Goal: Task Accomplishment & Management: Manage account settings

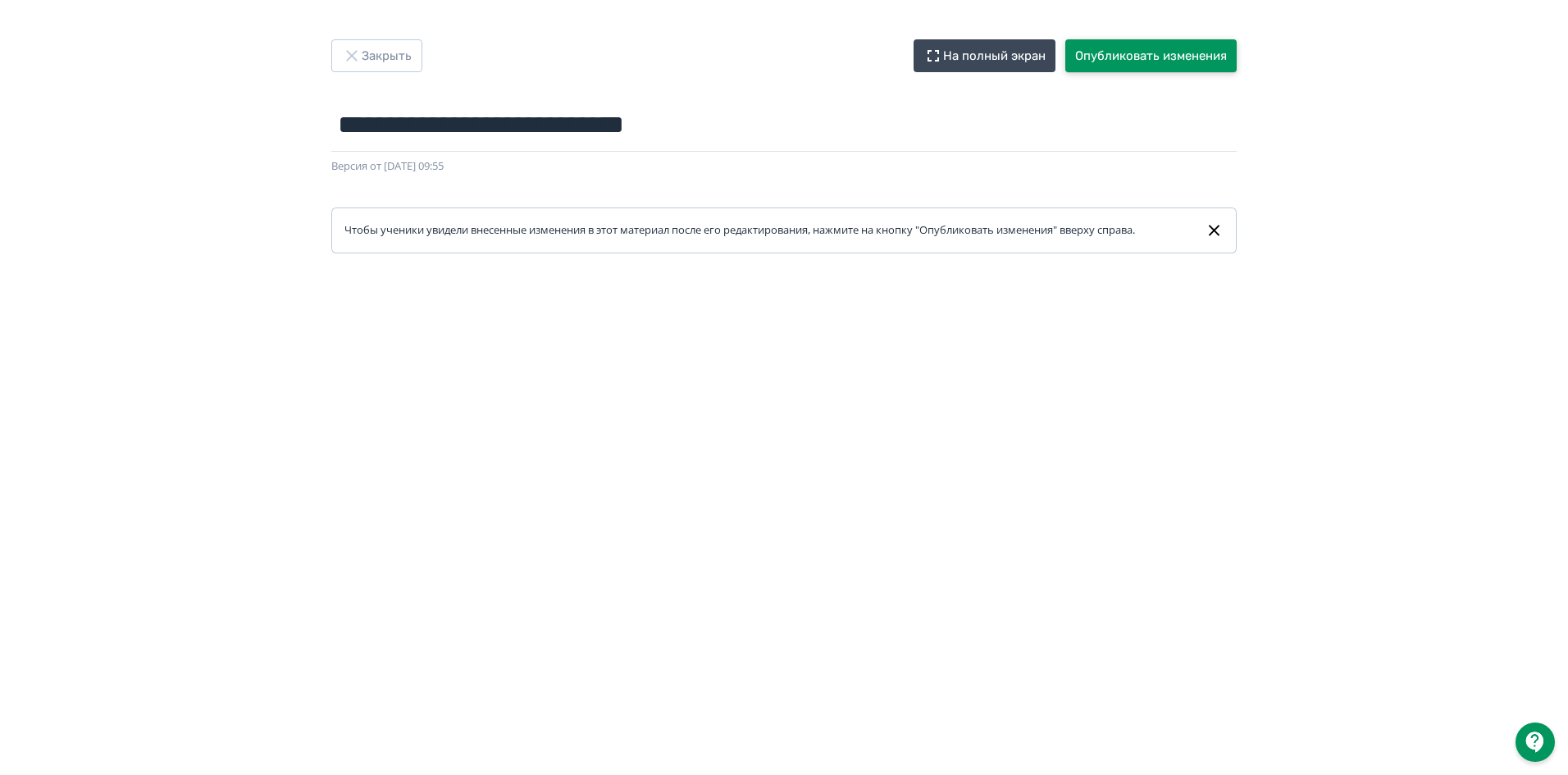
click at [1180, 61] on button "Опубликовать изменения" at bounding box center [1150, 56] width 172 height 33
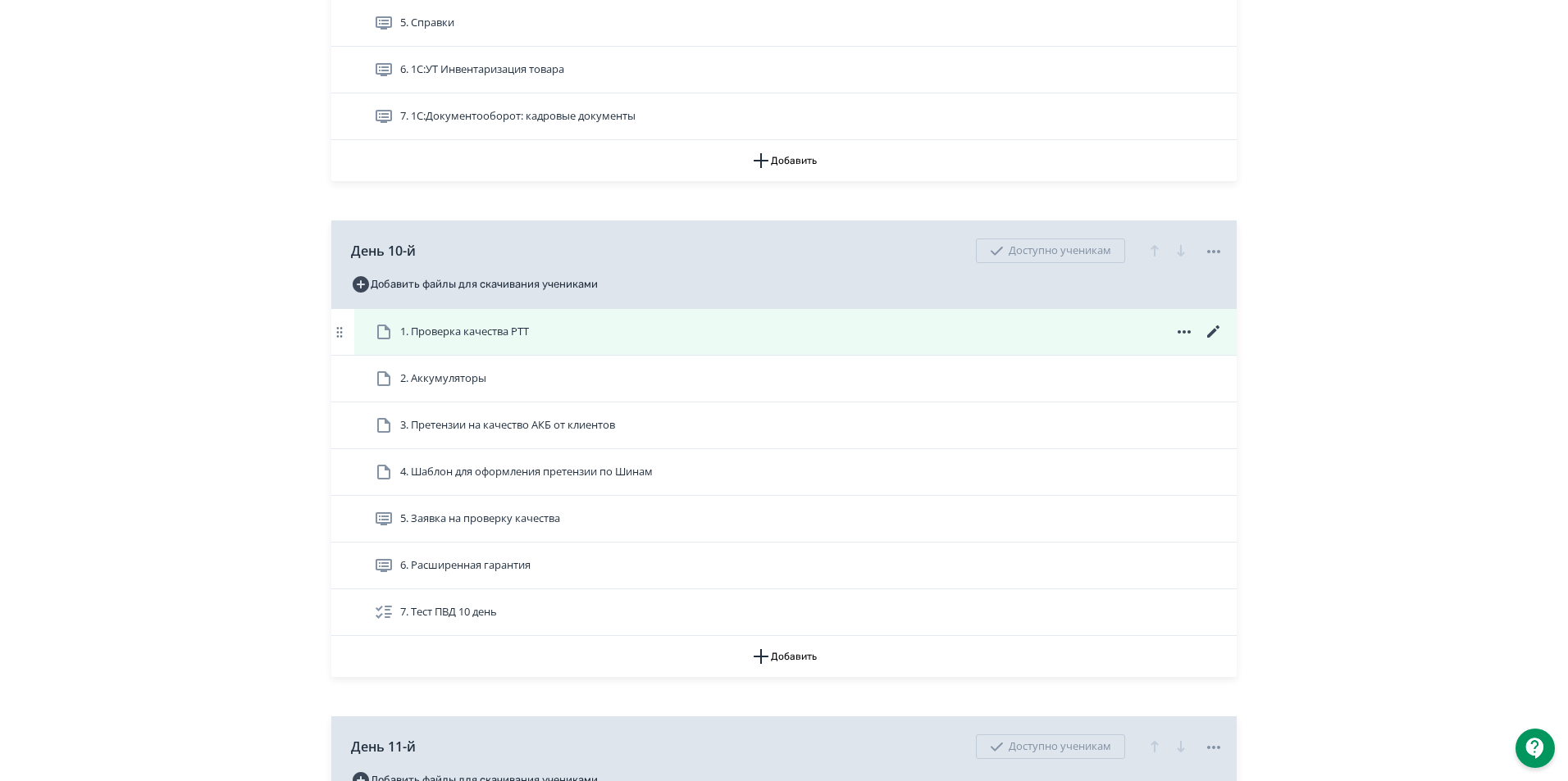
scroll to position [3936, 0]
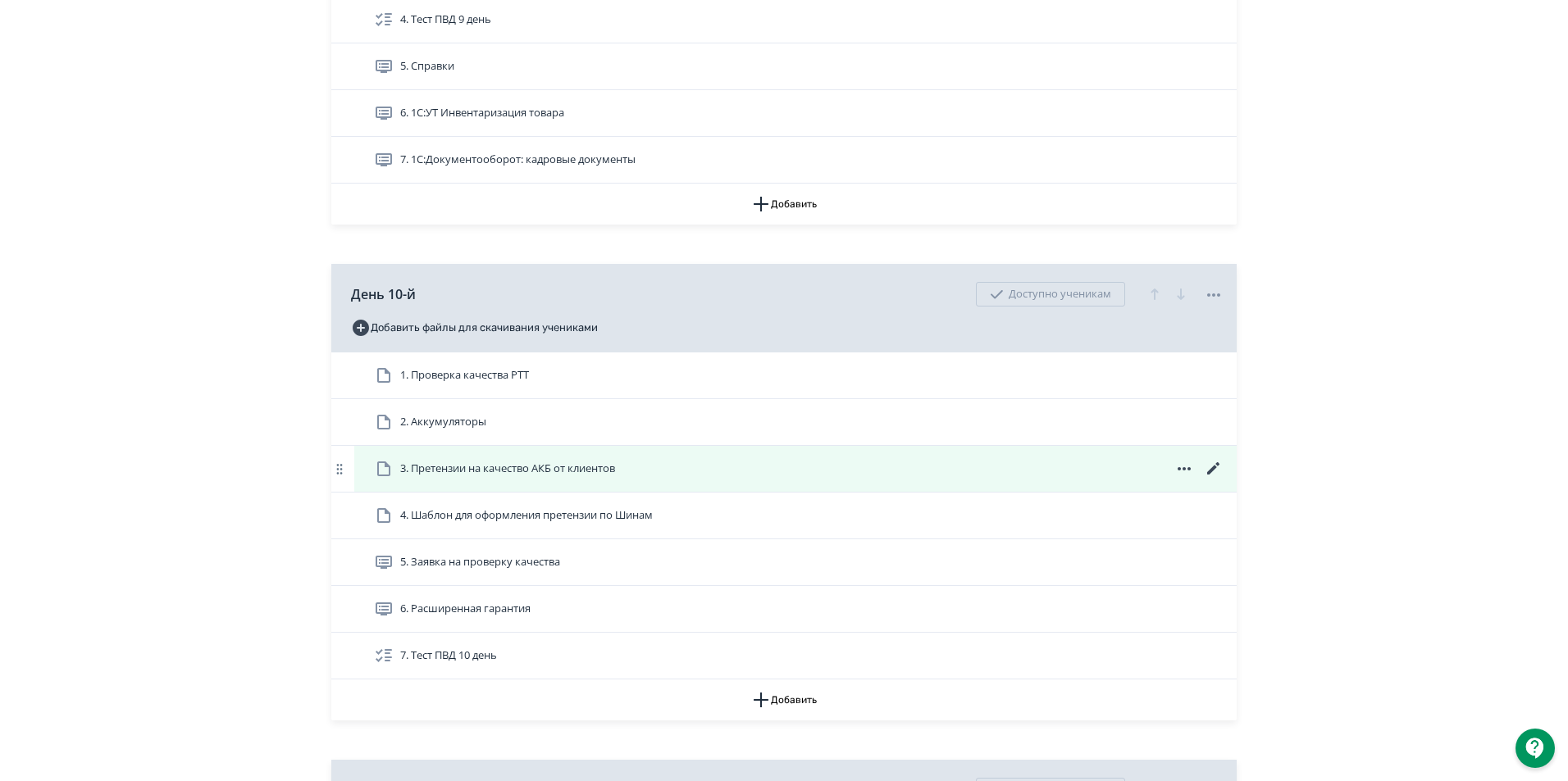
click at [582, 478] on span "3. Претензии на качество АКБ от клиентов" at bounding box center [507, 469] width 215 height 16
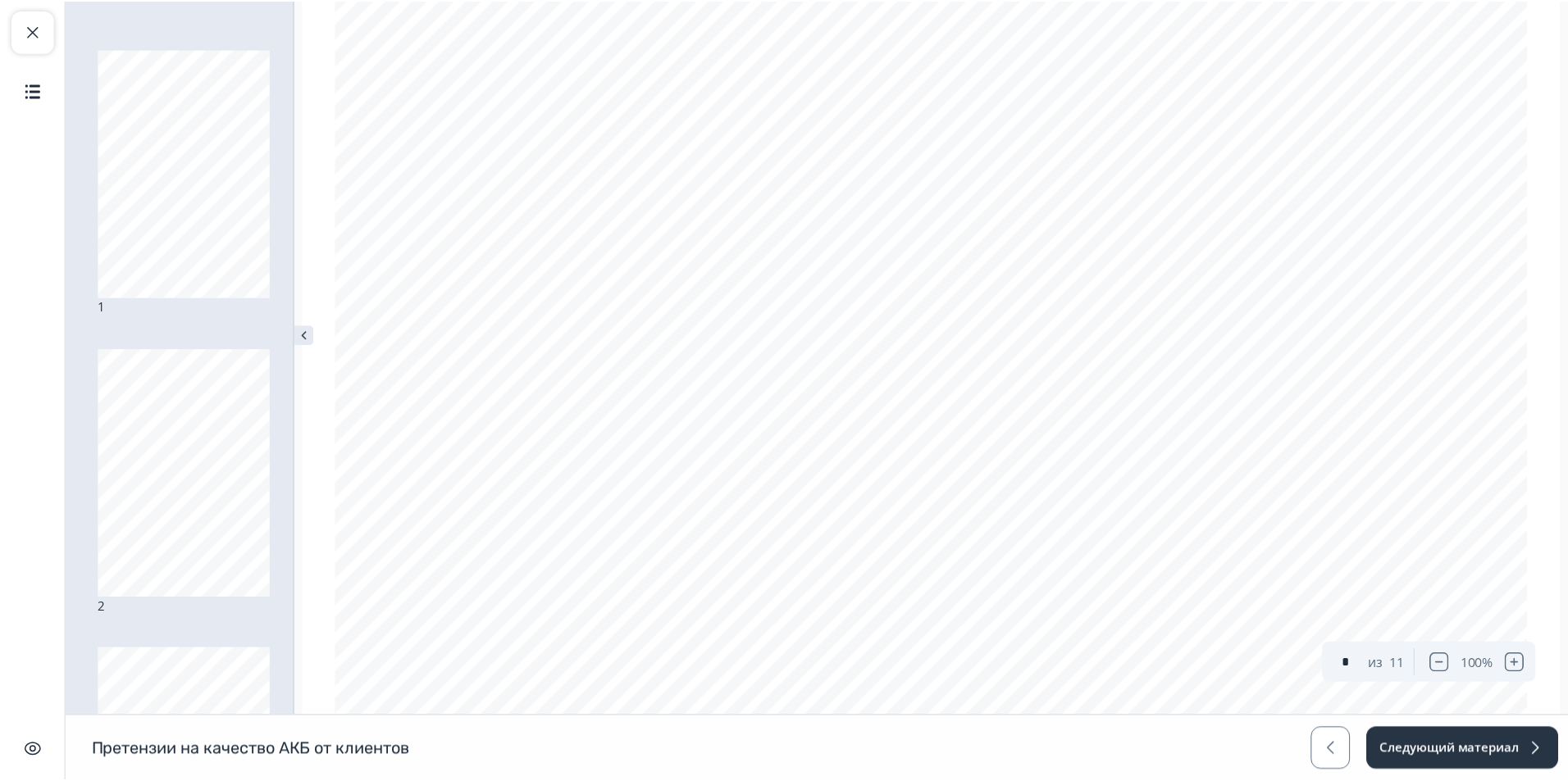
scroll to position [410, 0]
click at [34, 15] on button "Закрыть курс" at bounding box center [32, 31] width 42 height 42
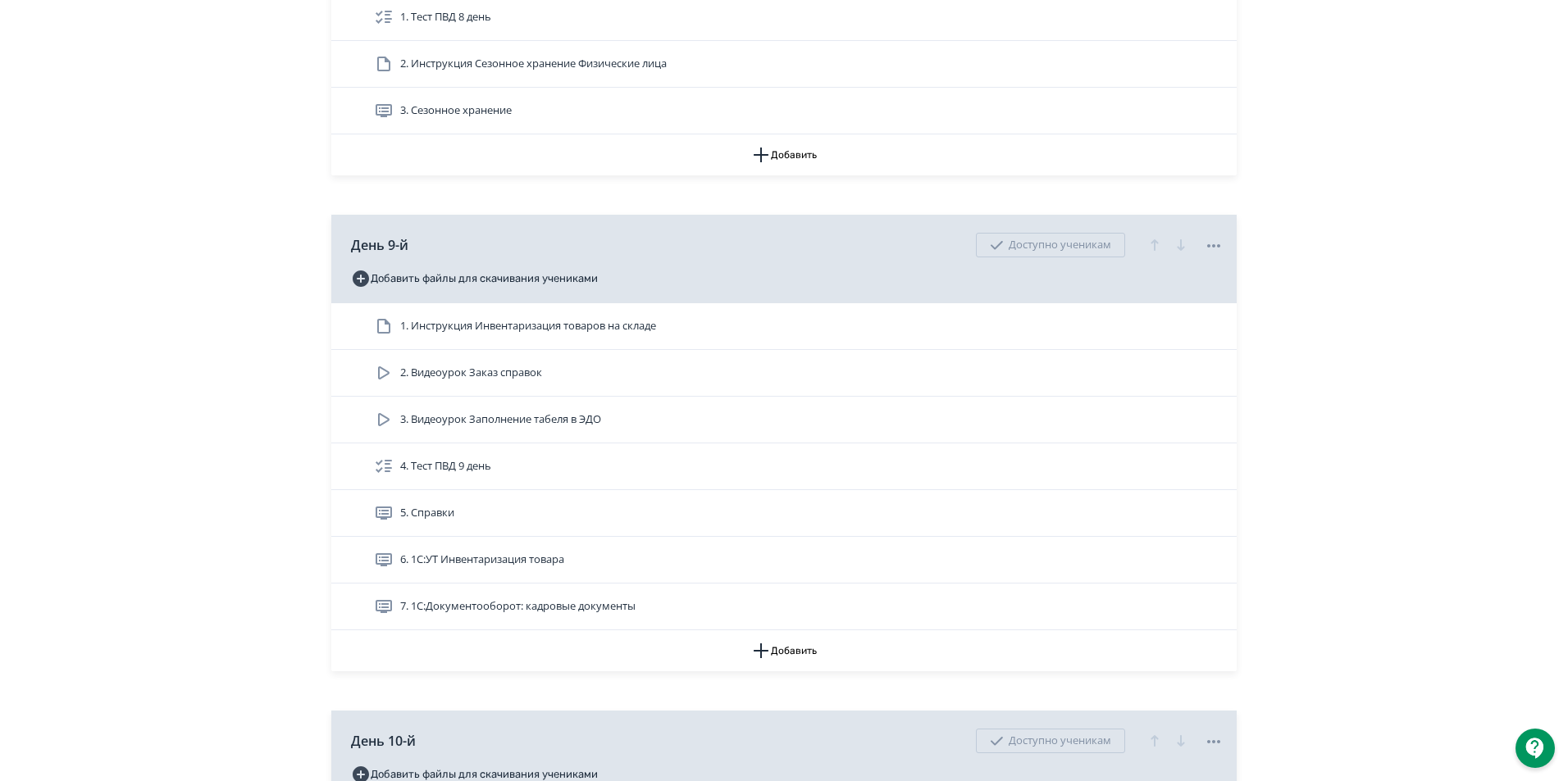
scroll to position [3936, 0]
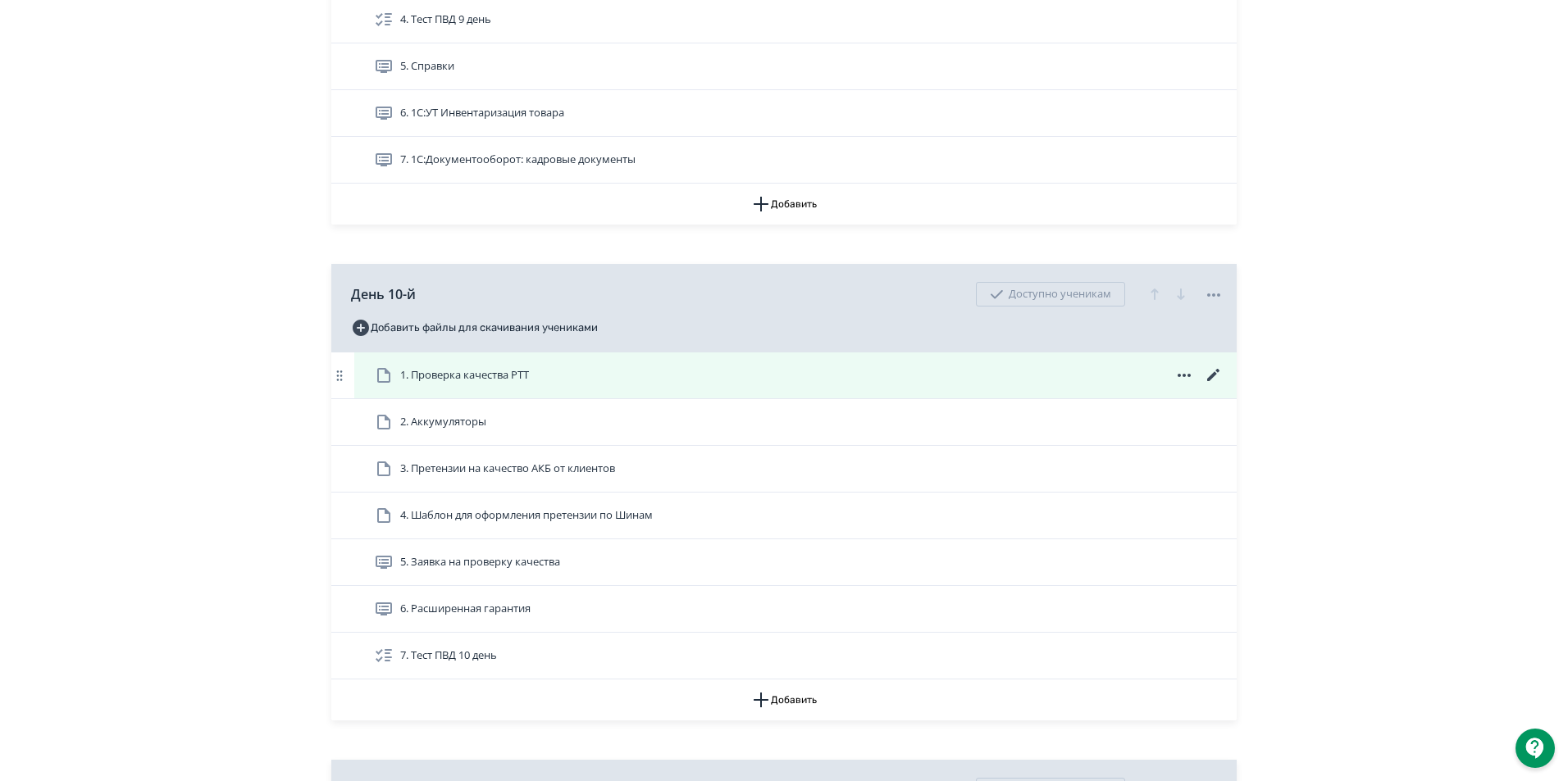
click at [449, 382] on span "1. Проверка качества РТТ" at bounding box center [454, 375] width 162 height 20
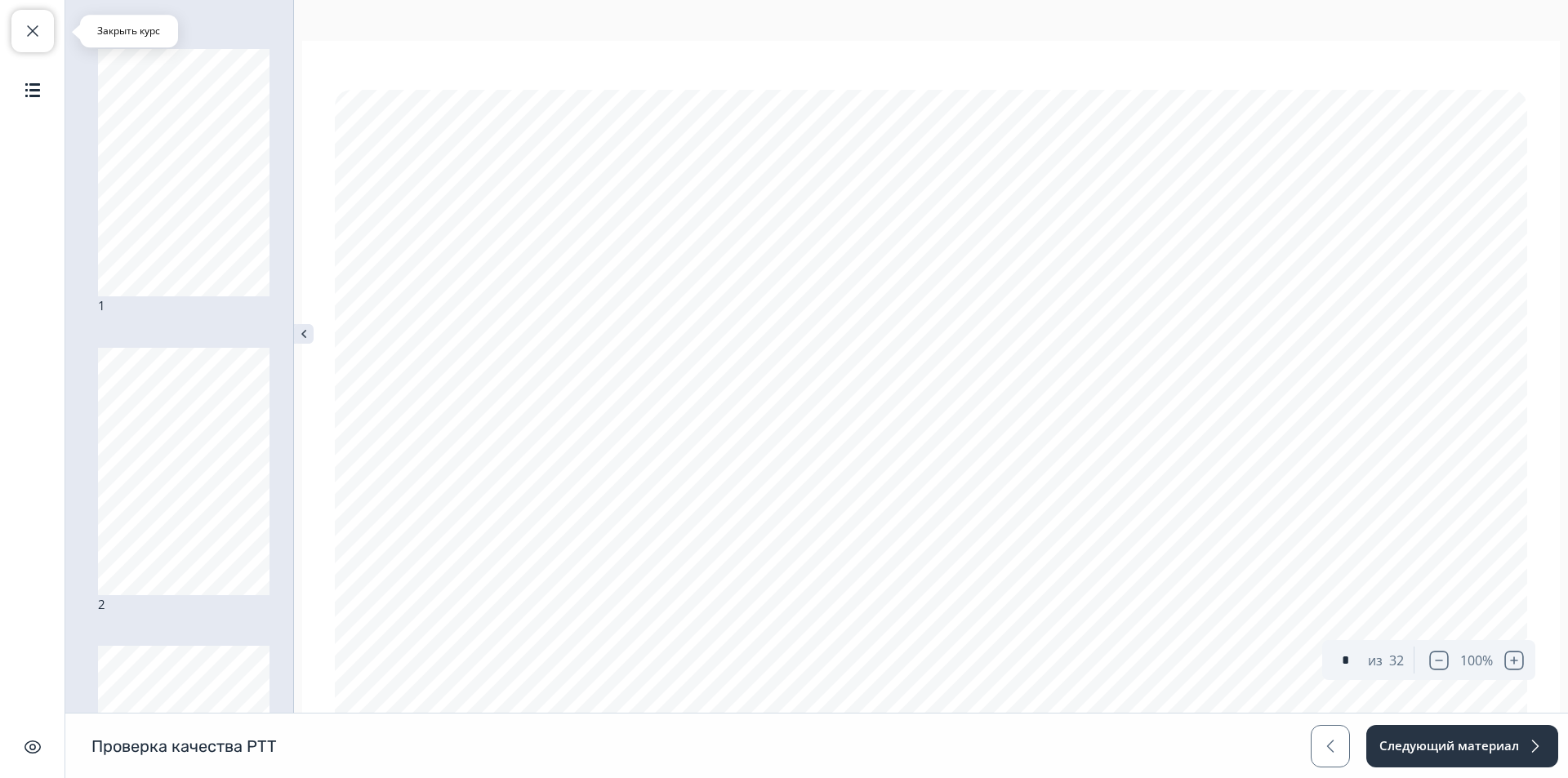
click at [42, 30] on span "button" at bounding box center [33, 31] width 20 height 20
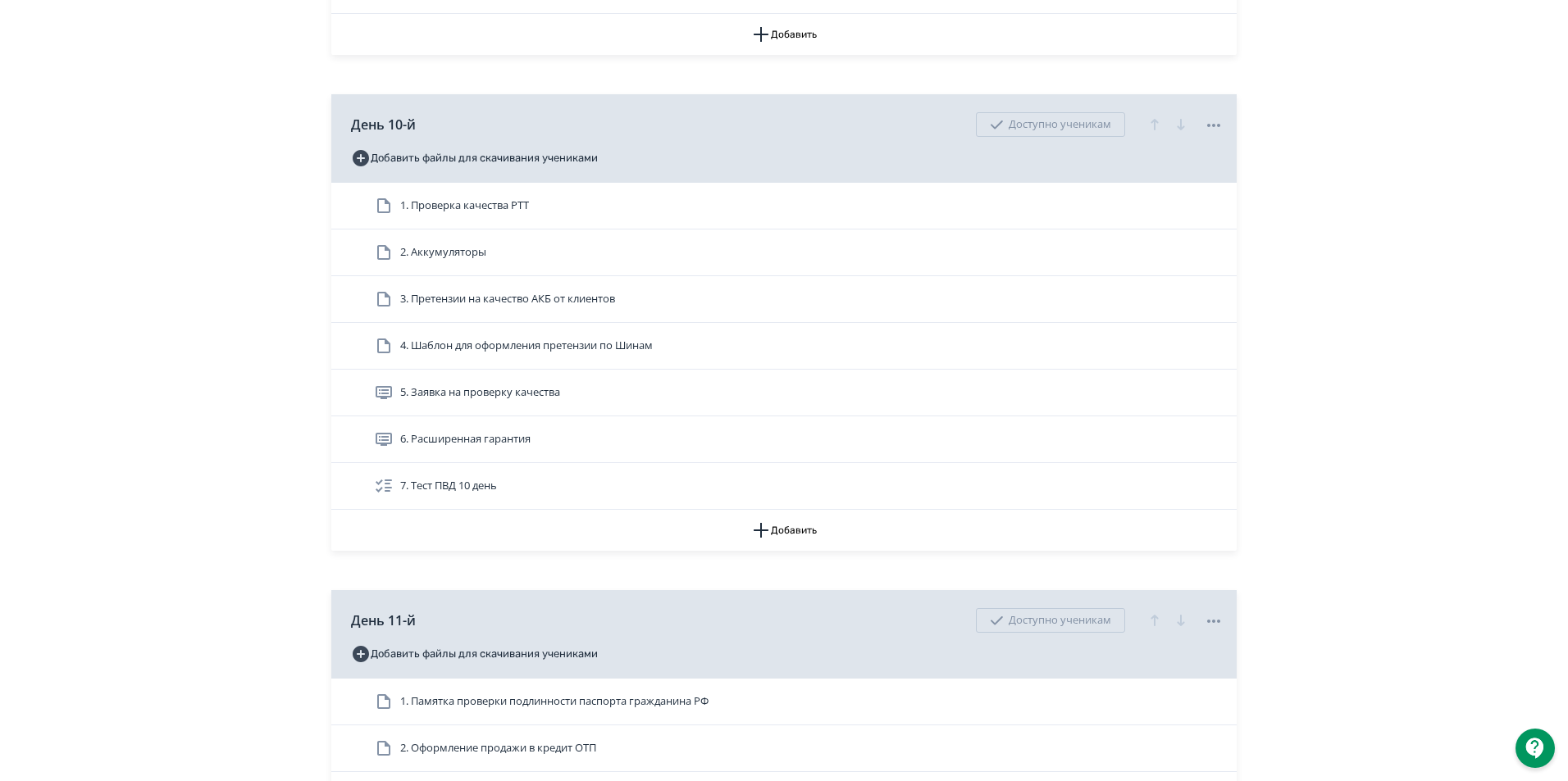
scroll to position [4263, 0]
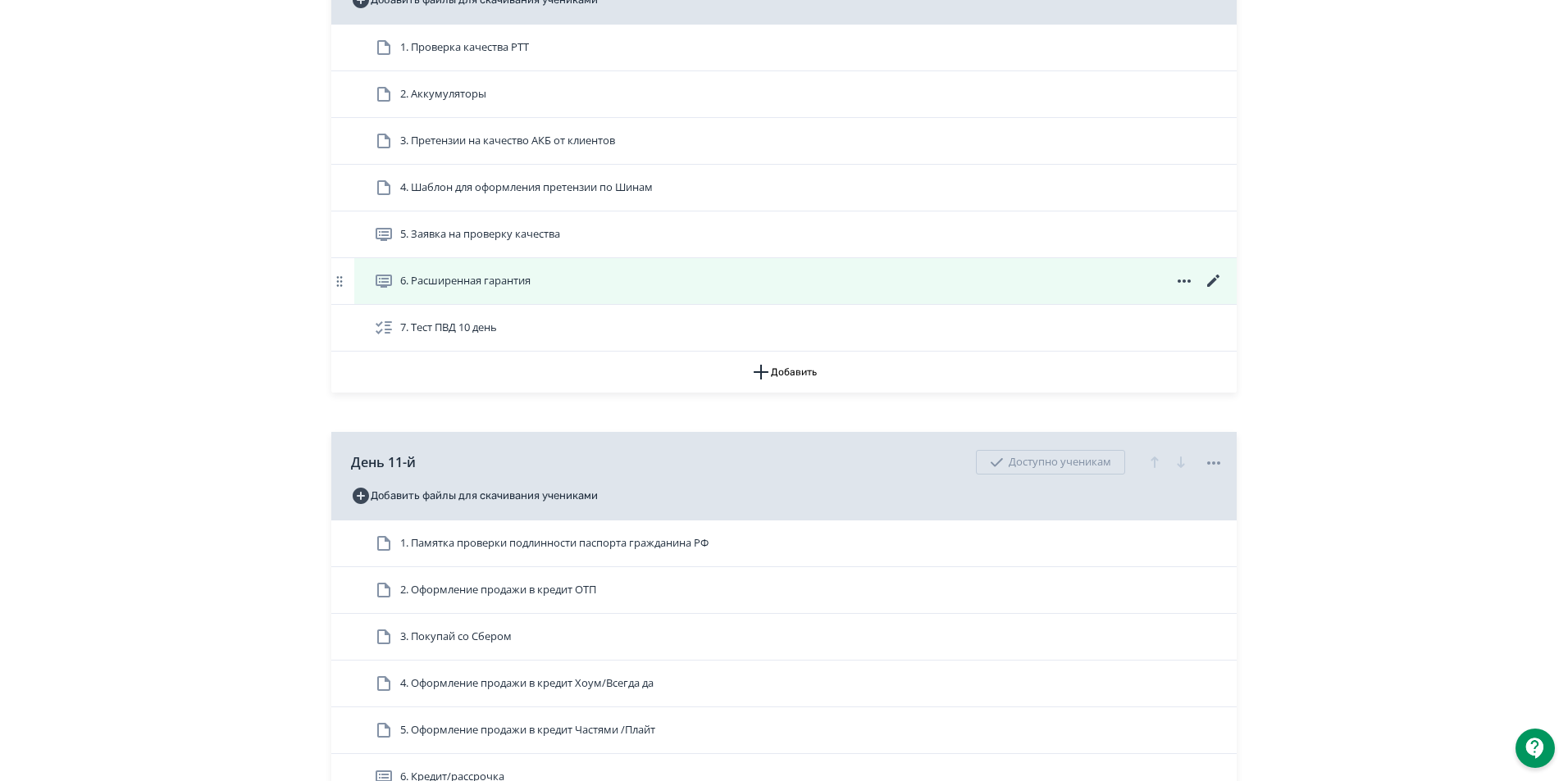
click at [458, 285] on div "6. Расширенная гарантия" at bounding box center [796, 281] width 883 height 46
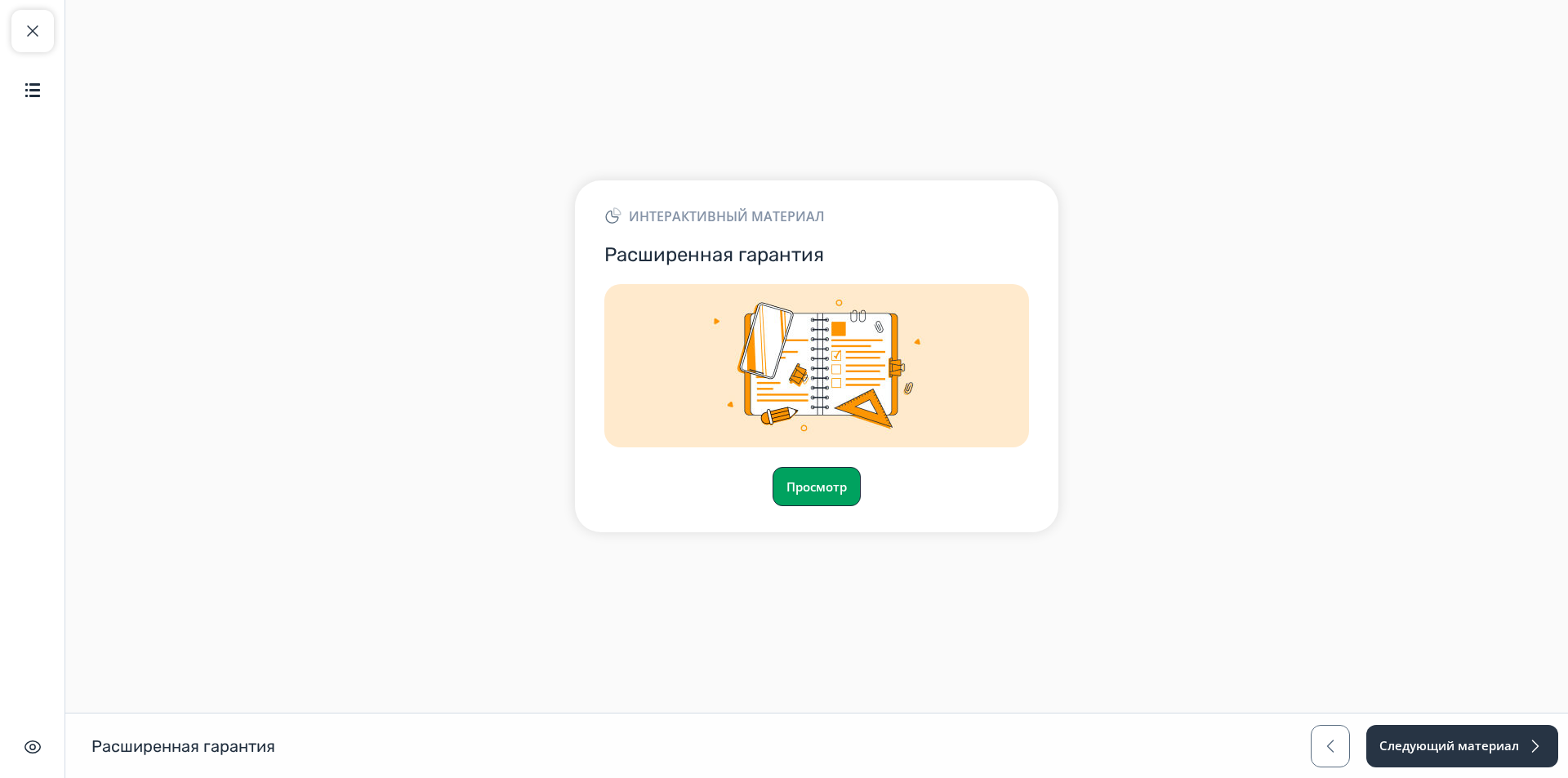
click at [794, 469] on button "Просмотр" at bounding box center [817, 486] width 89 height 39
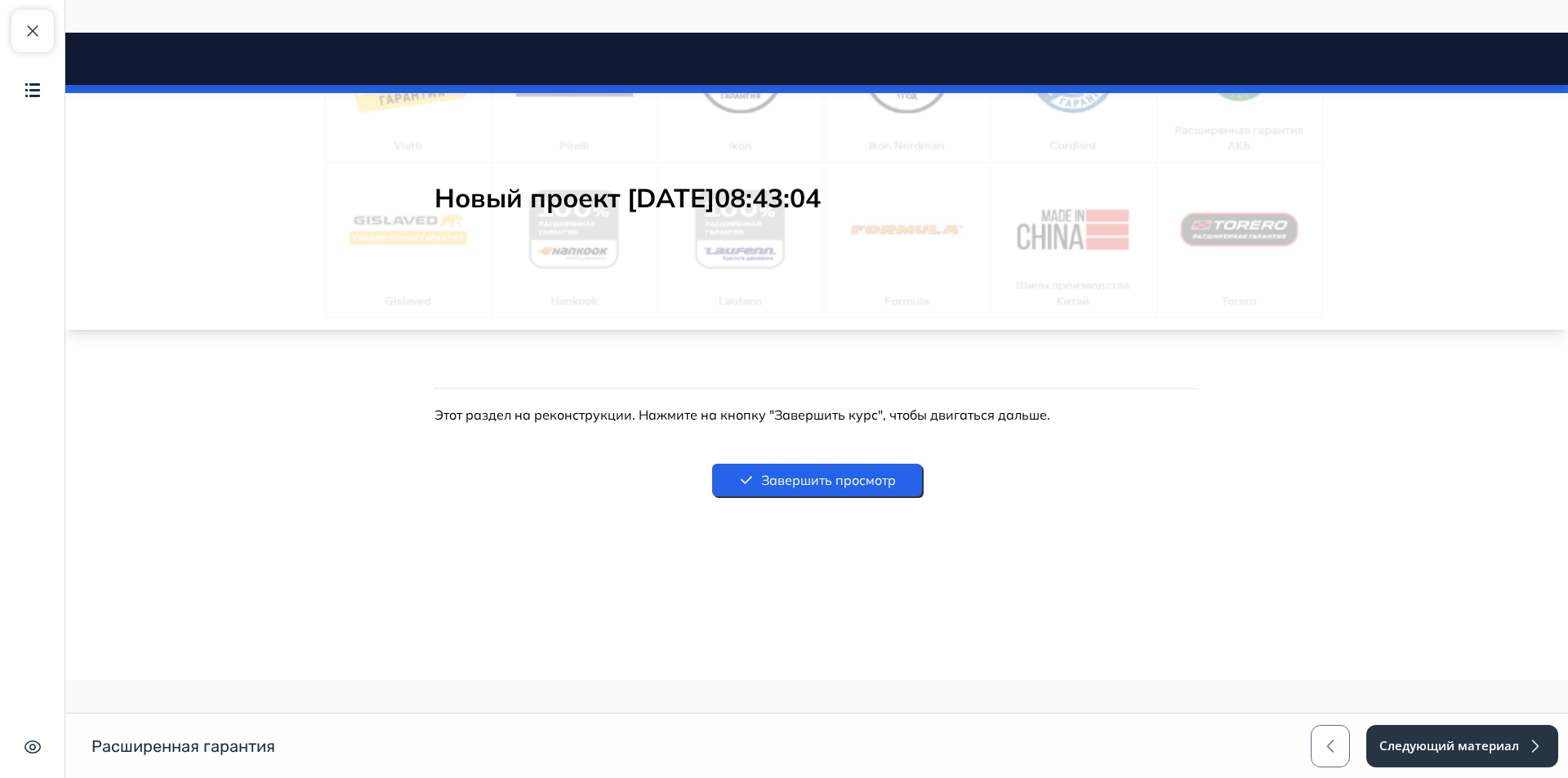
click at [834, 488] on button "Завершить просмотр" at bounding box center [817, 480] width 210 height 33
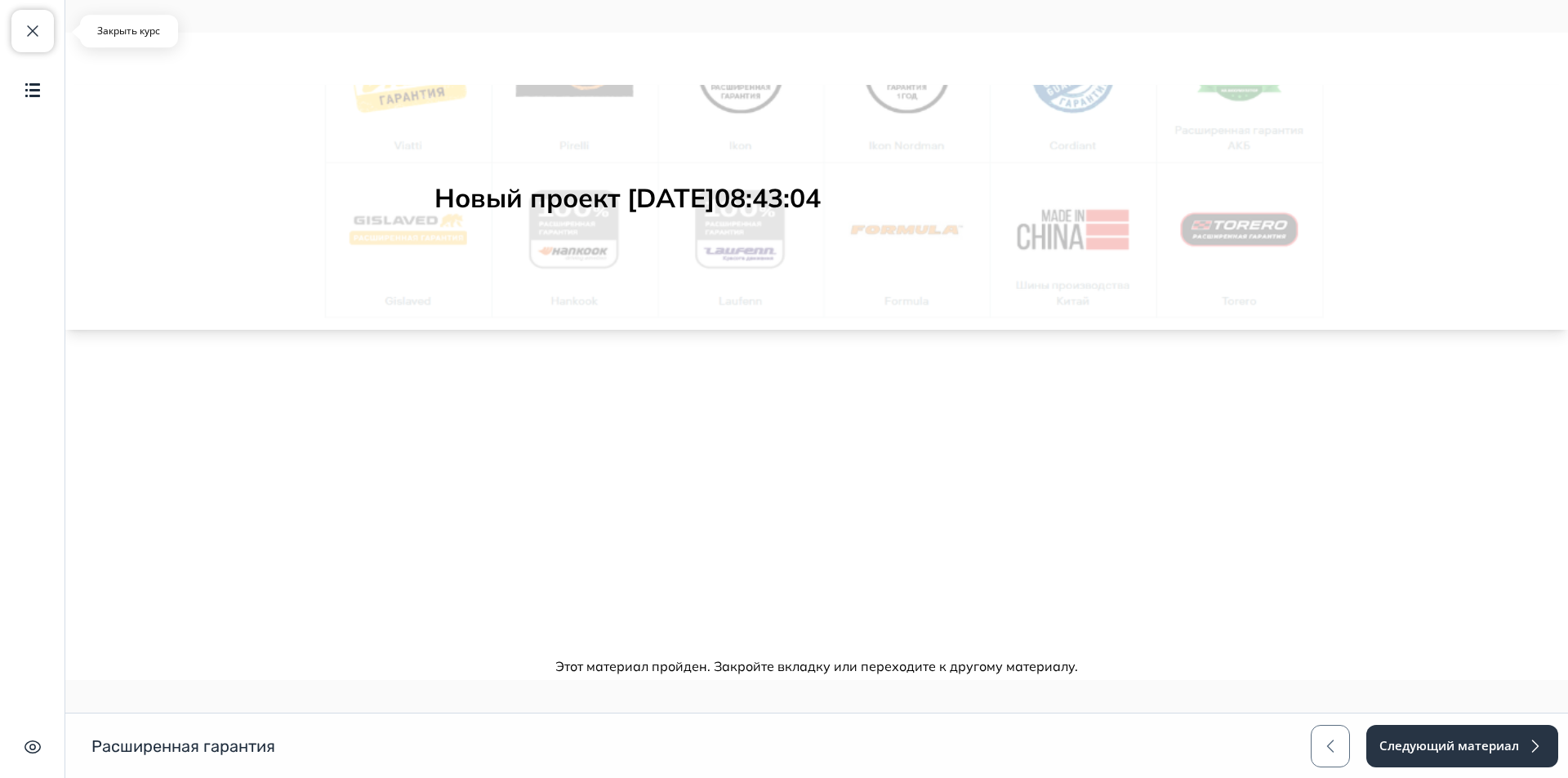
click at [30, 30] on span "button" at bounding box center [33, 31] width 20 height 20
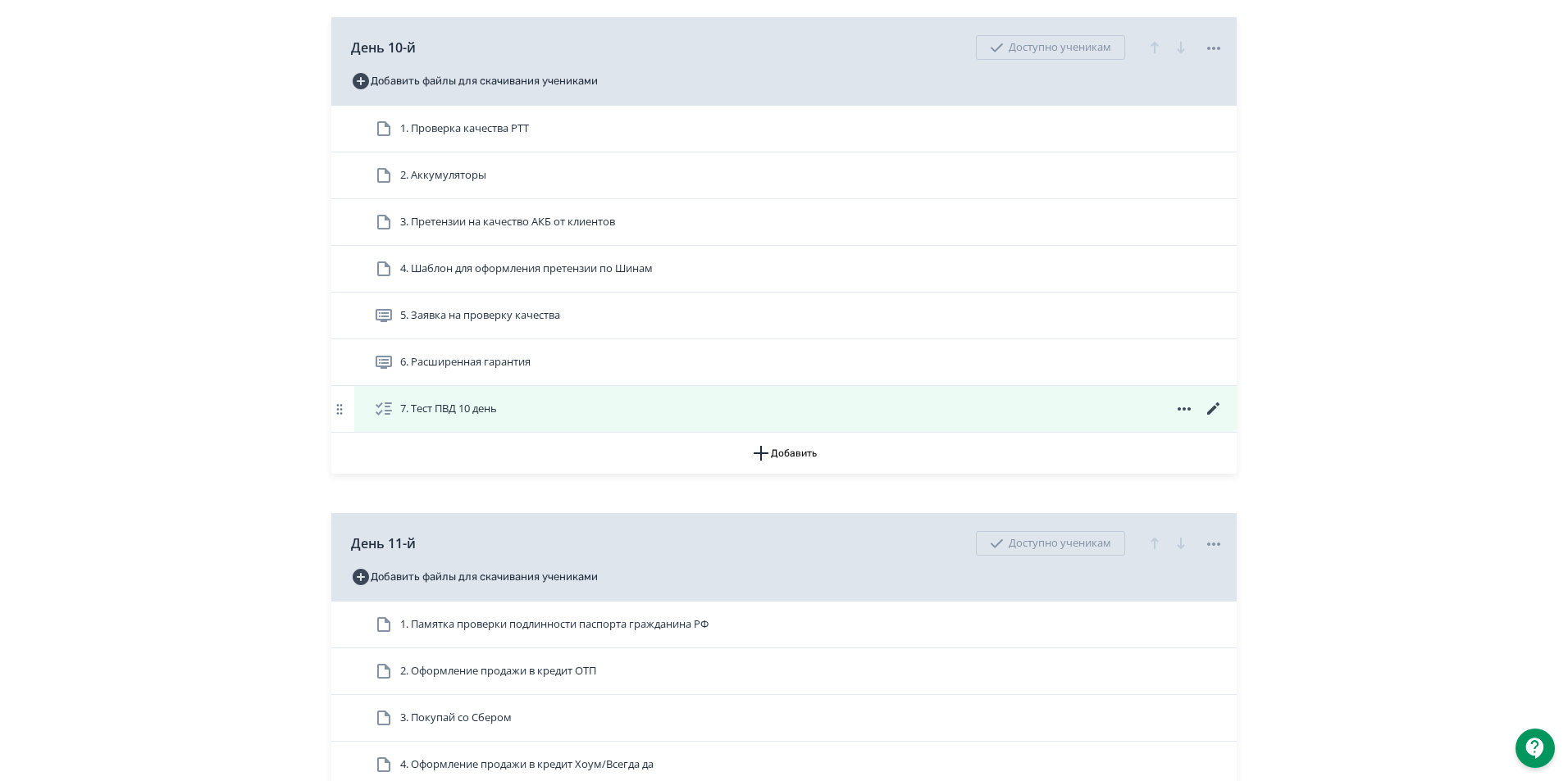
scroll to position [4181, 0]
click at [484, 418] on span "7. Тест ПВД 10 день" at bounding box center [449, 409] width 97 height 16
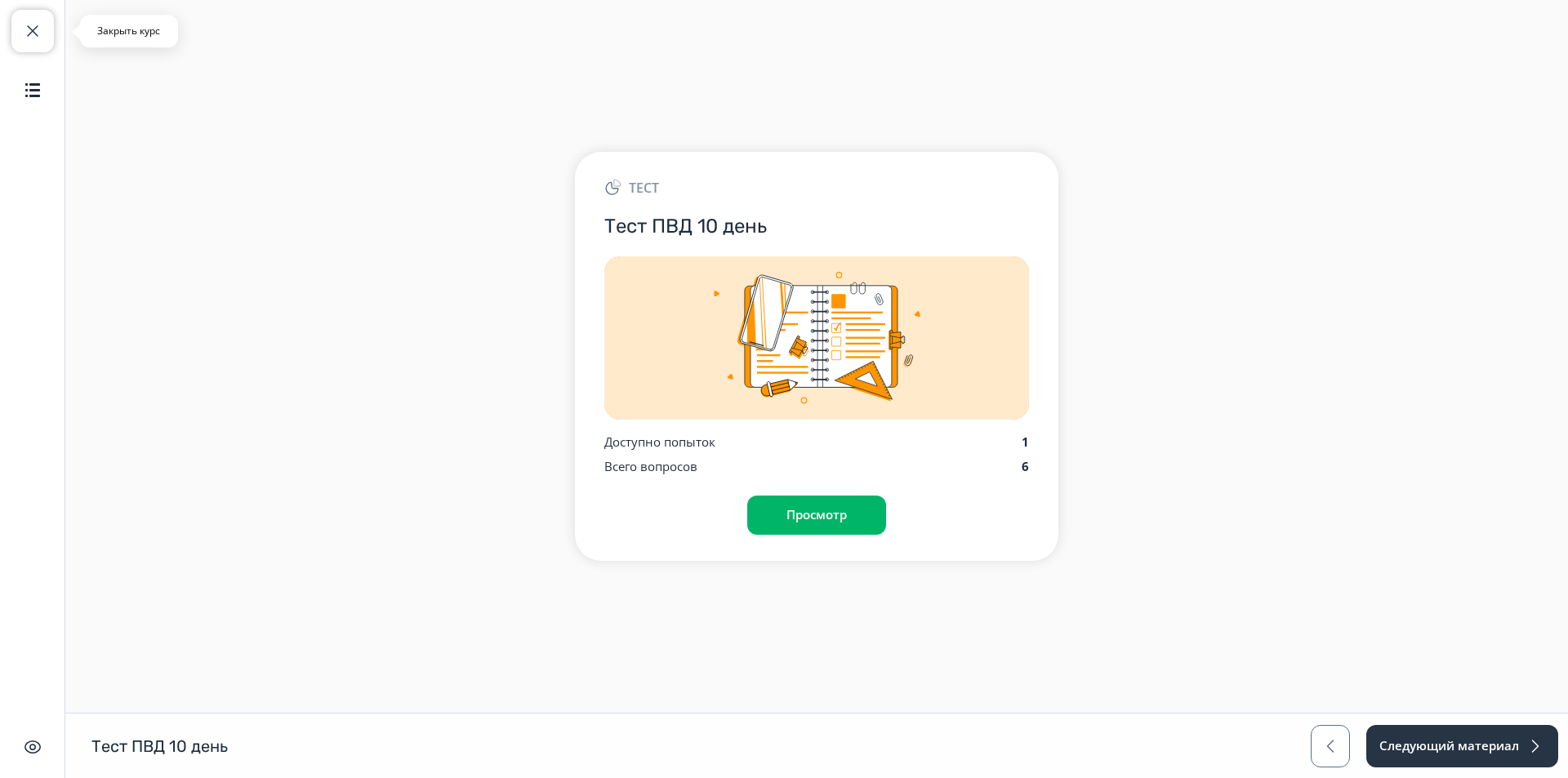
click at [32, 32] on span "button" at bounding box center [33, 31] width 20 height 20
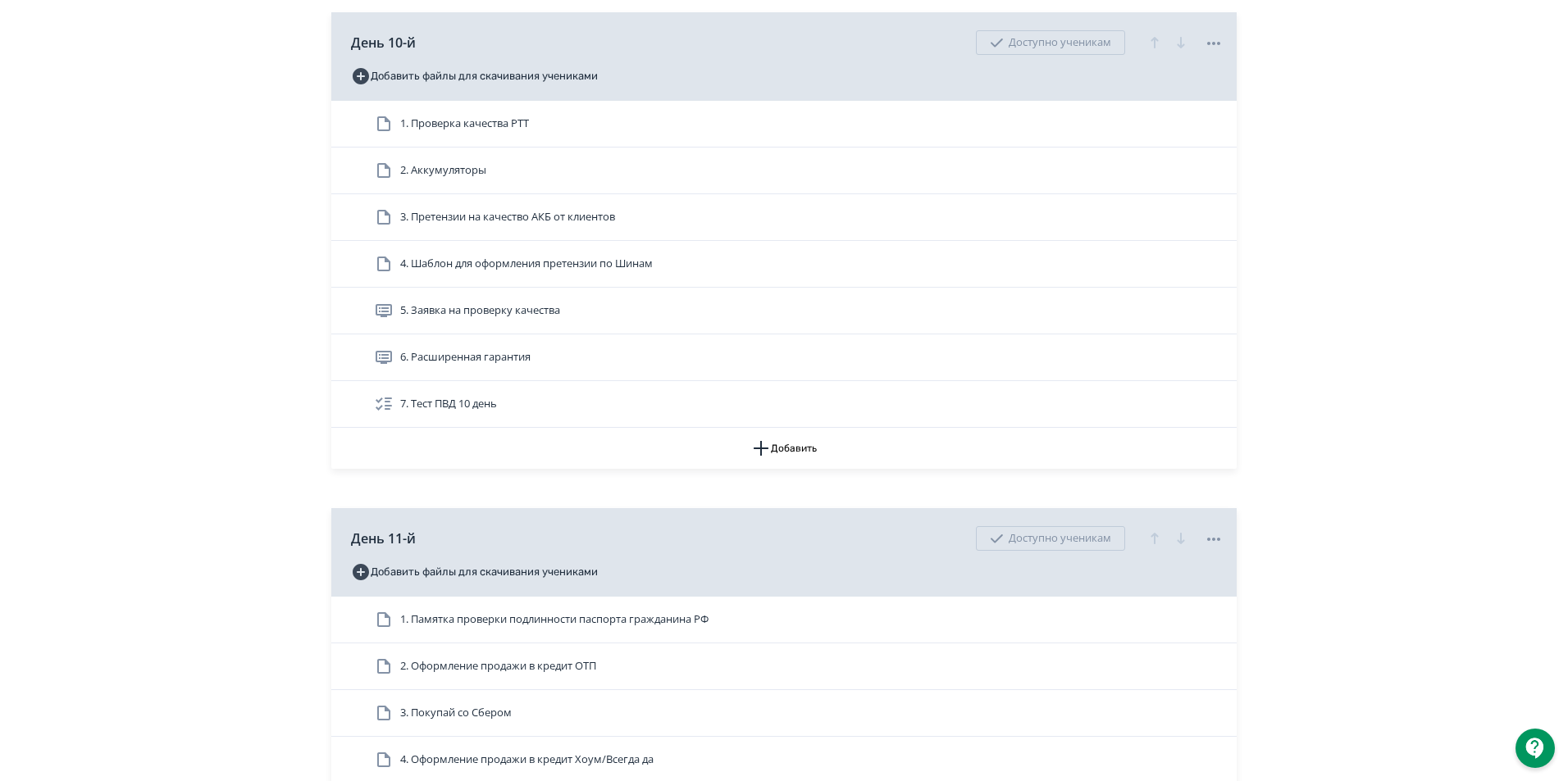
scroll to position [4263, 0]
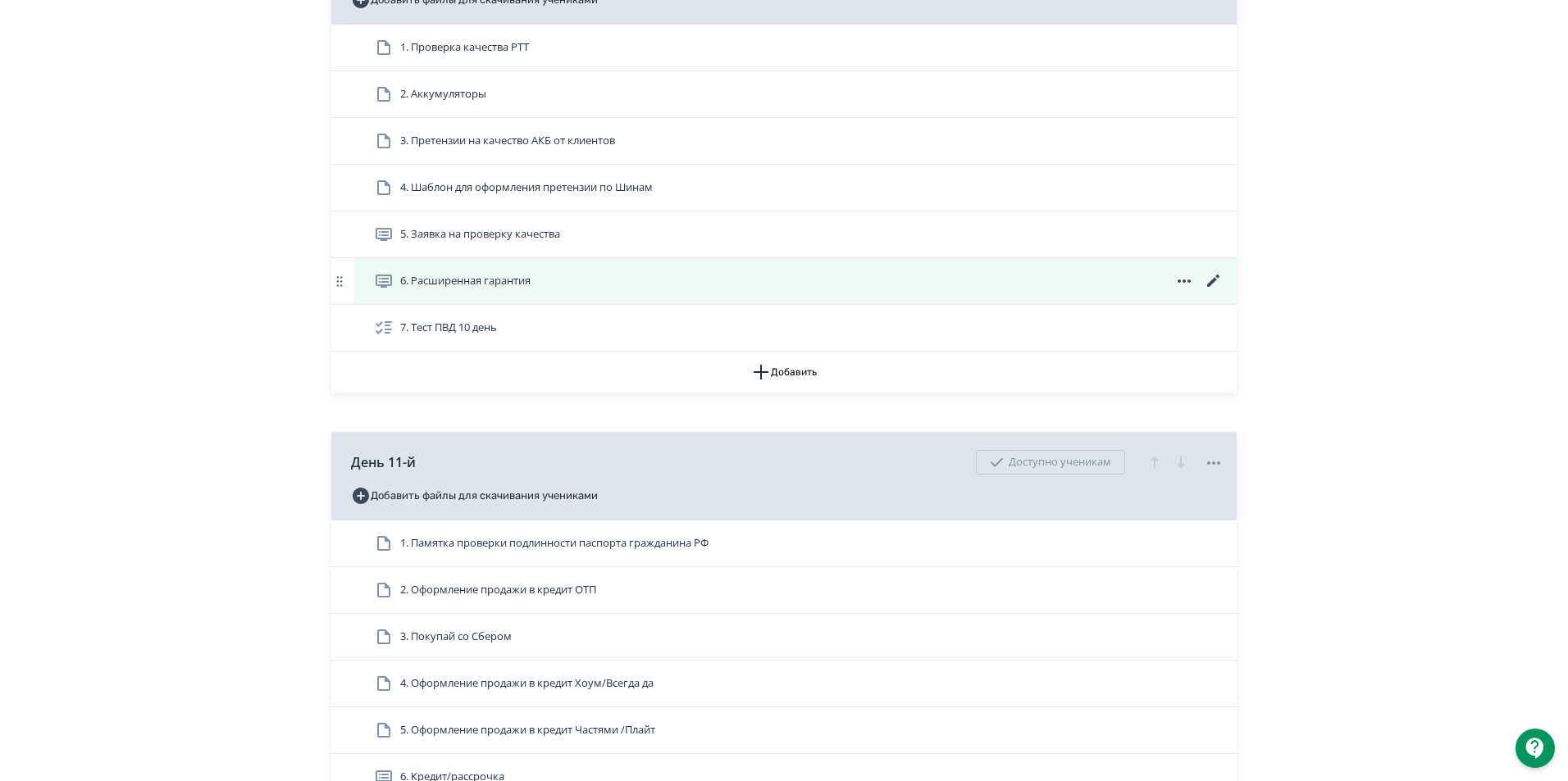
click at [511, 289] on span "6. Расширенная гарантия" at bounding box center [465, 281] width 130 height 16
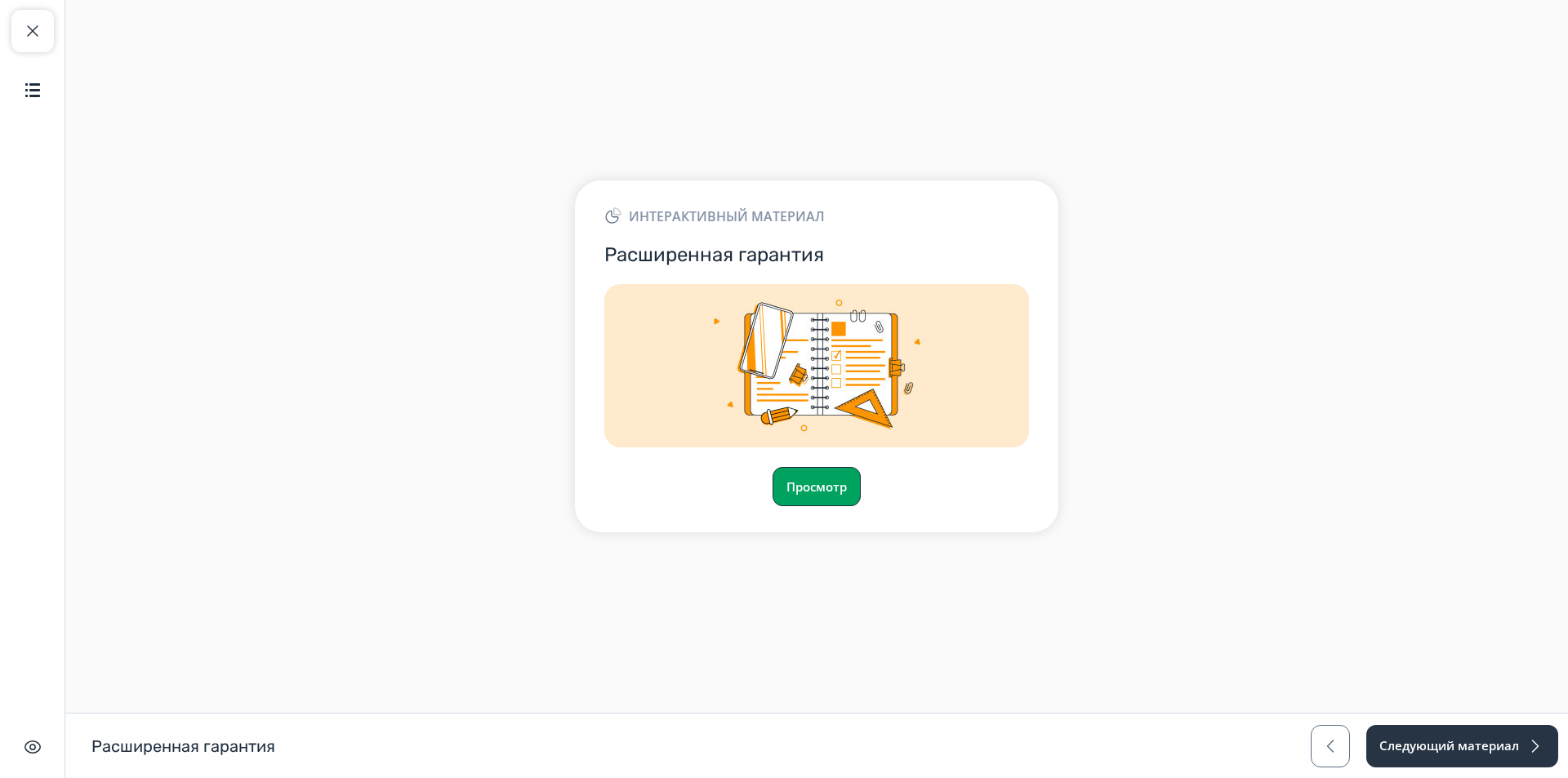
click at [846, 495] on button "Просмотр" at bounding box center [817, 486] width 89 height 39
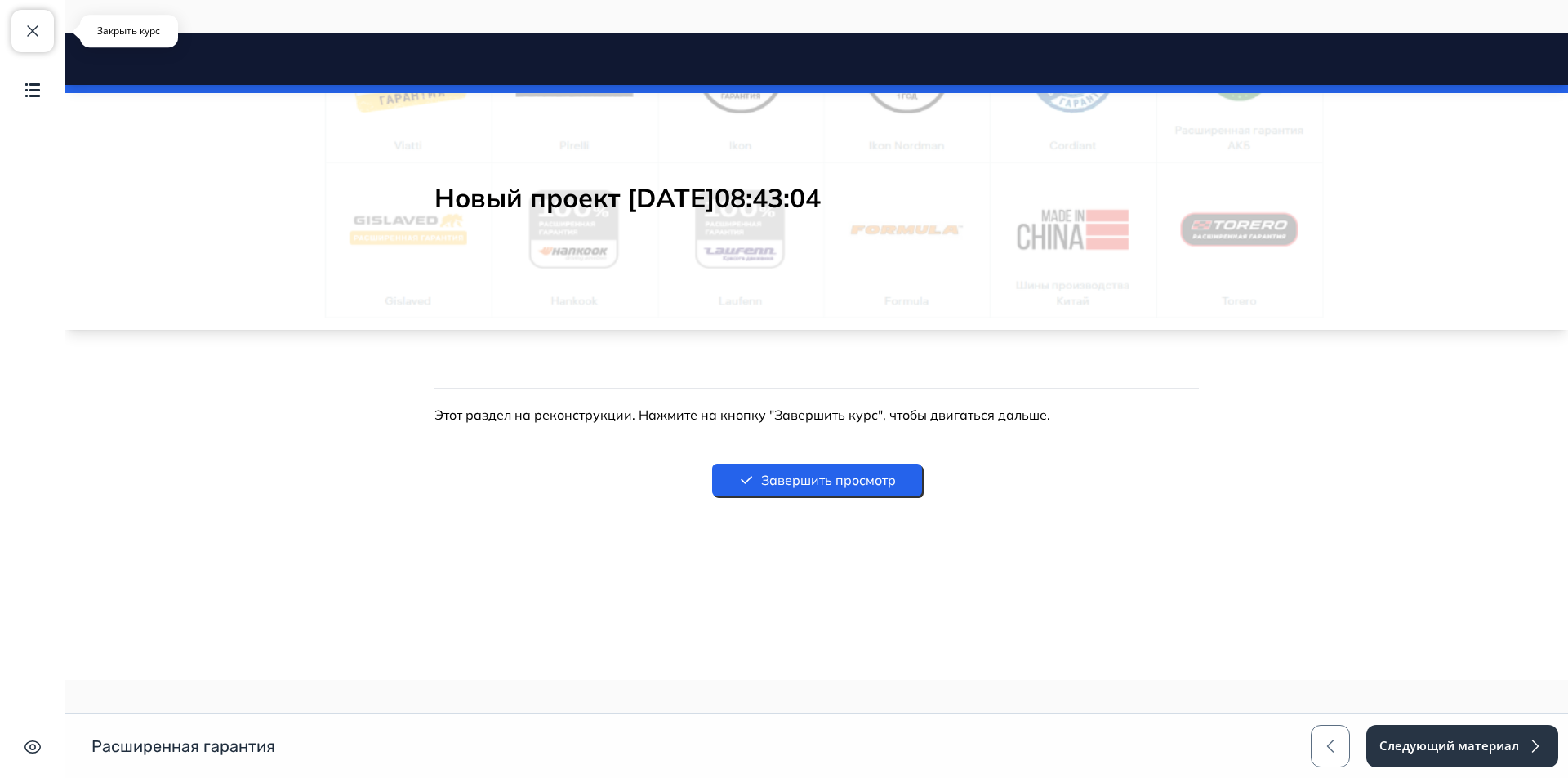
click at [37, 28] on span "button" at bounding box center [33, 31] width 20 height 20
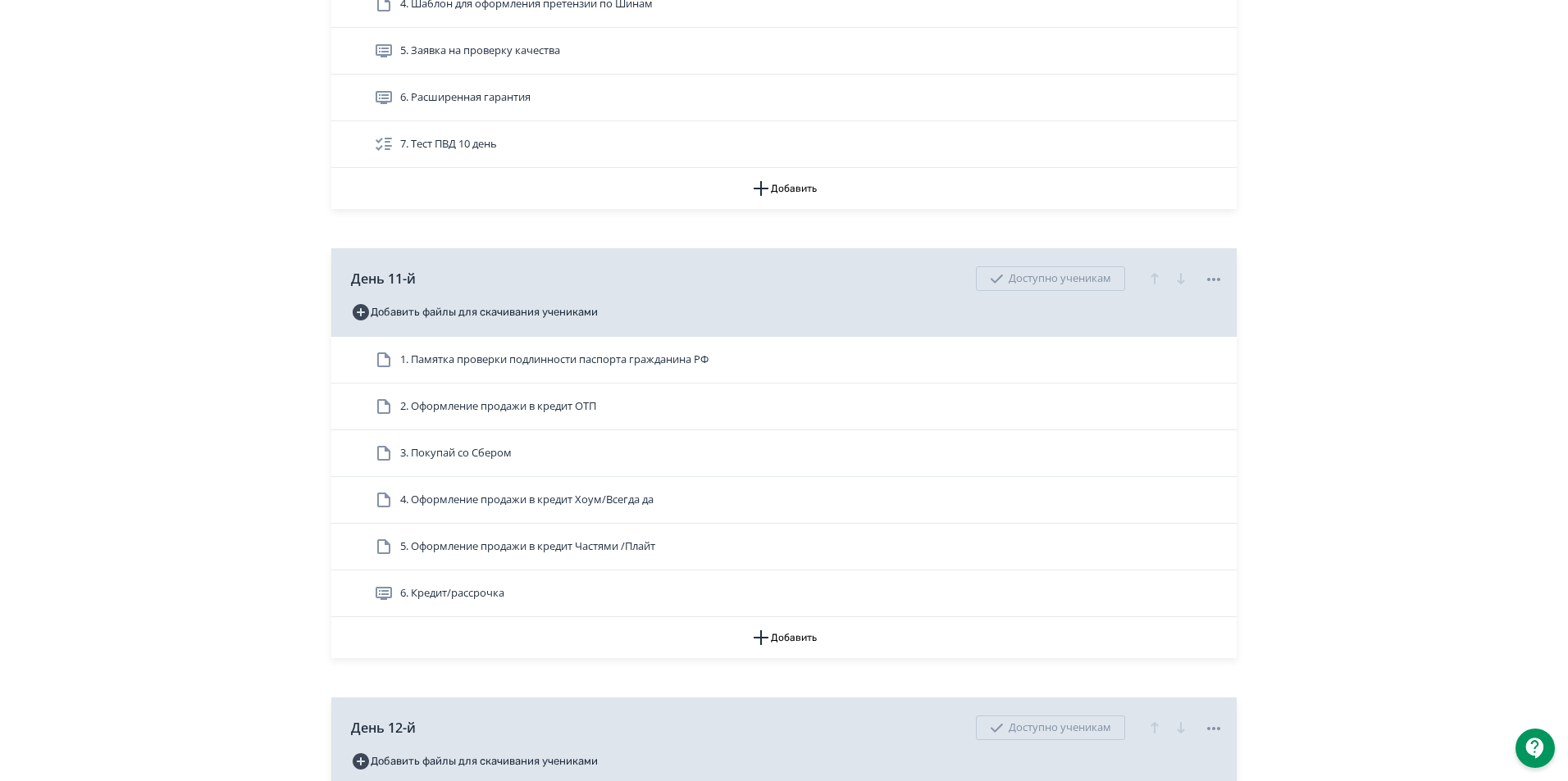
scroll to position [4181, 0]
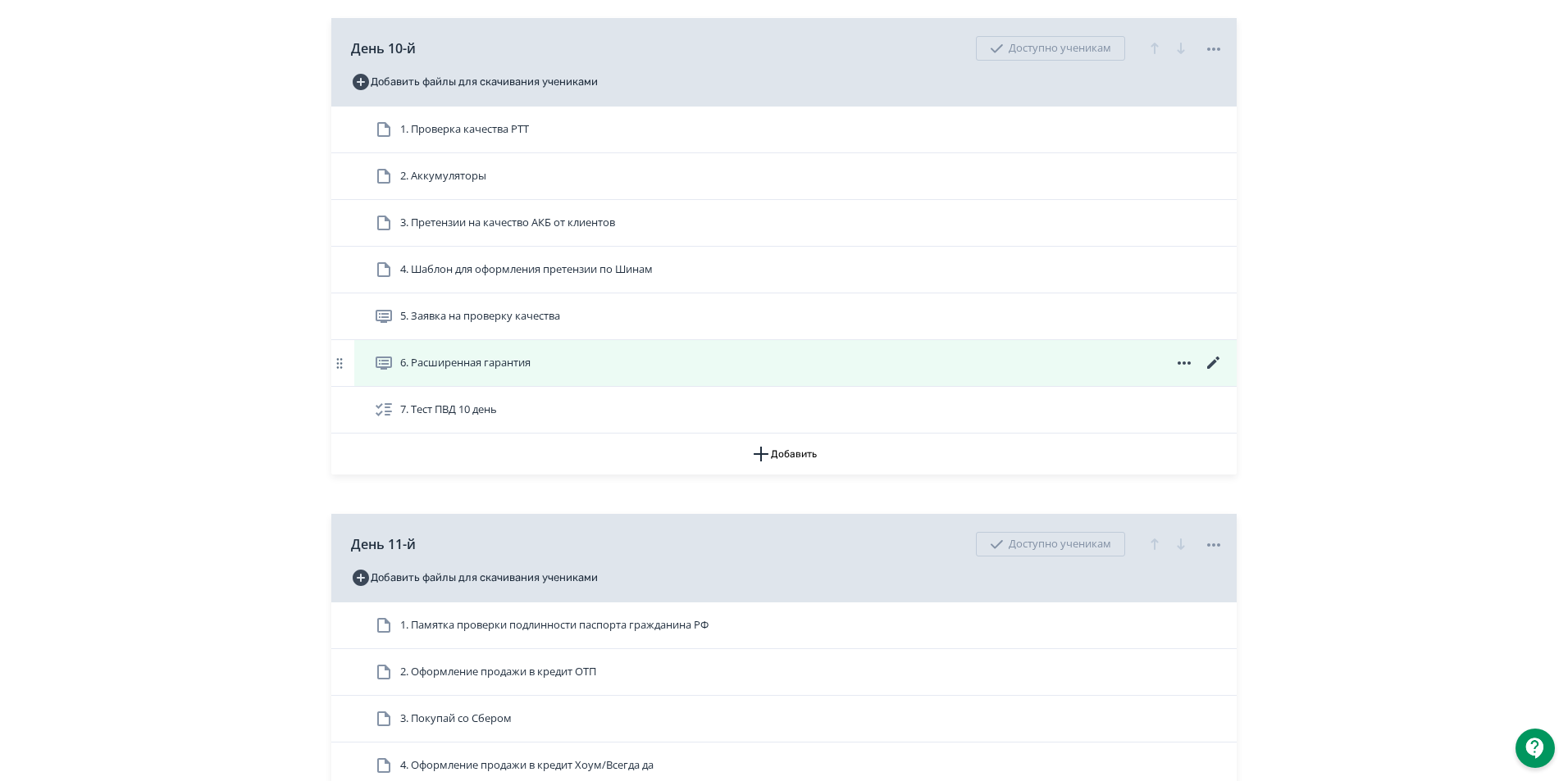
click at [1217, 369] on icon at bounding box center [1213, 363] width 13 height 13
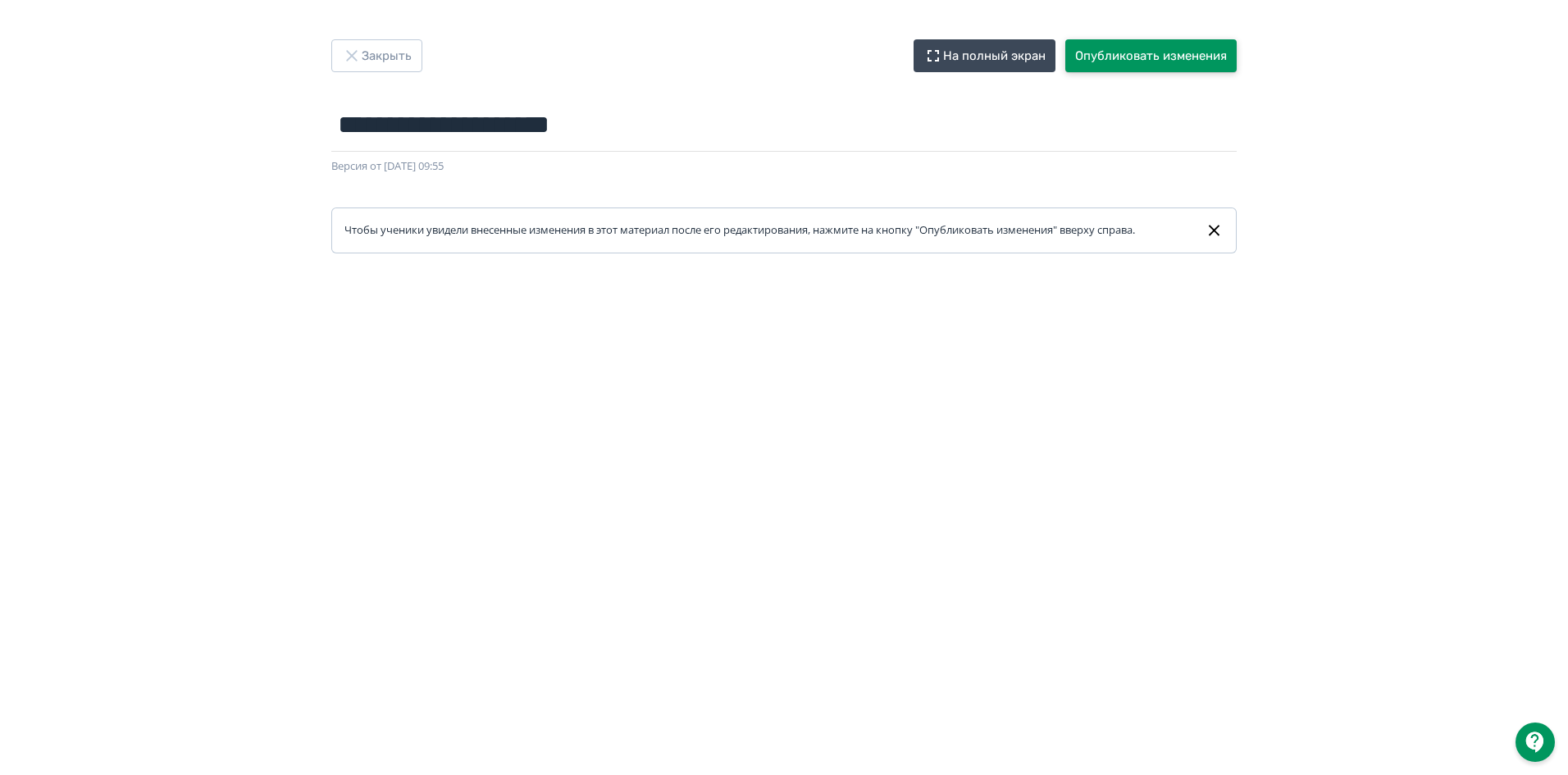
click at [1144, 58] on button "Опубликовать изменения" at bounding box center [1150, 56] width 172 height 33
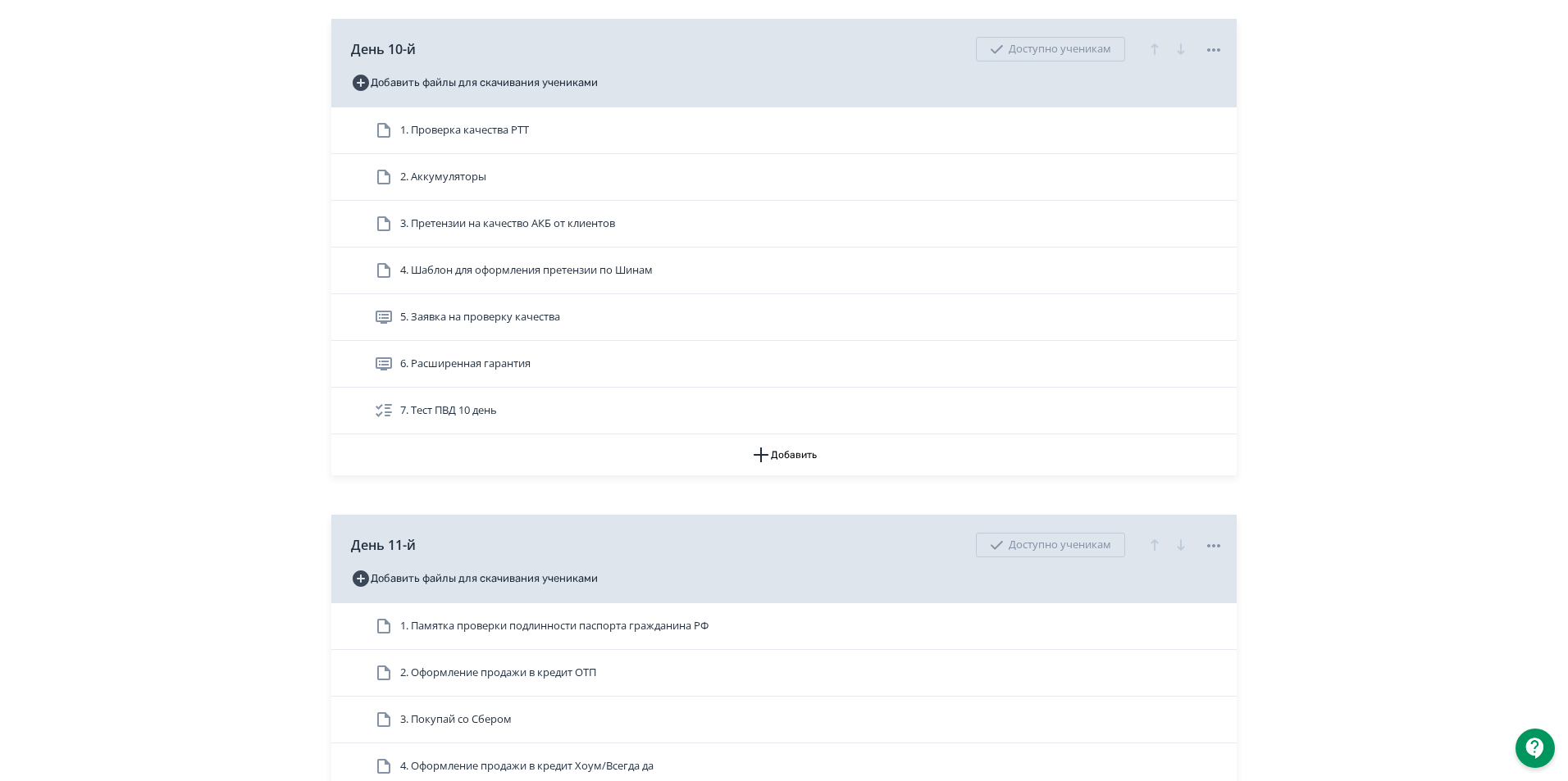
scroll to position [4181, 0]
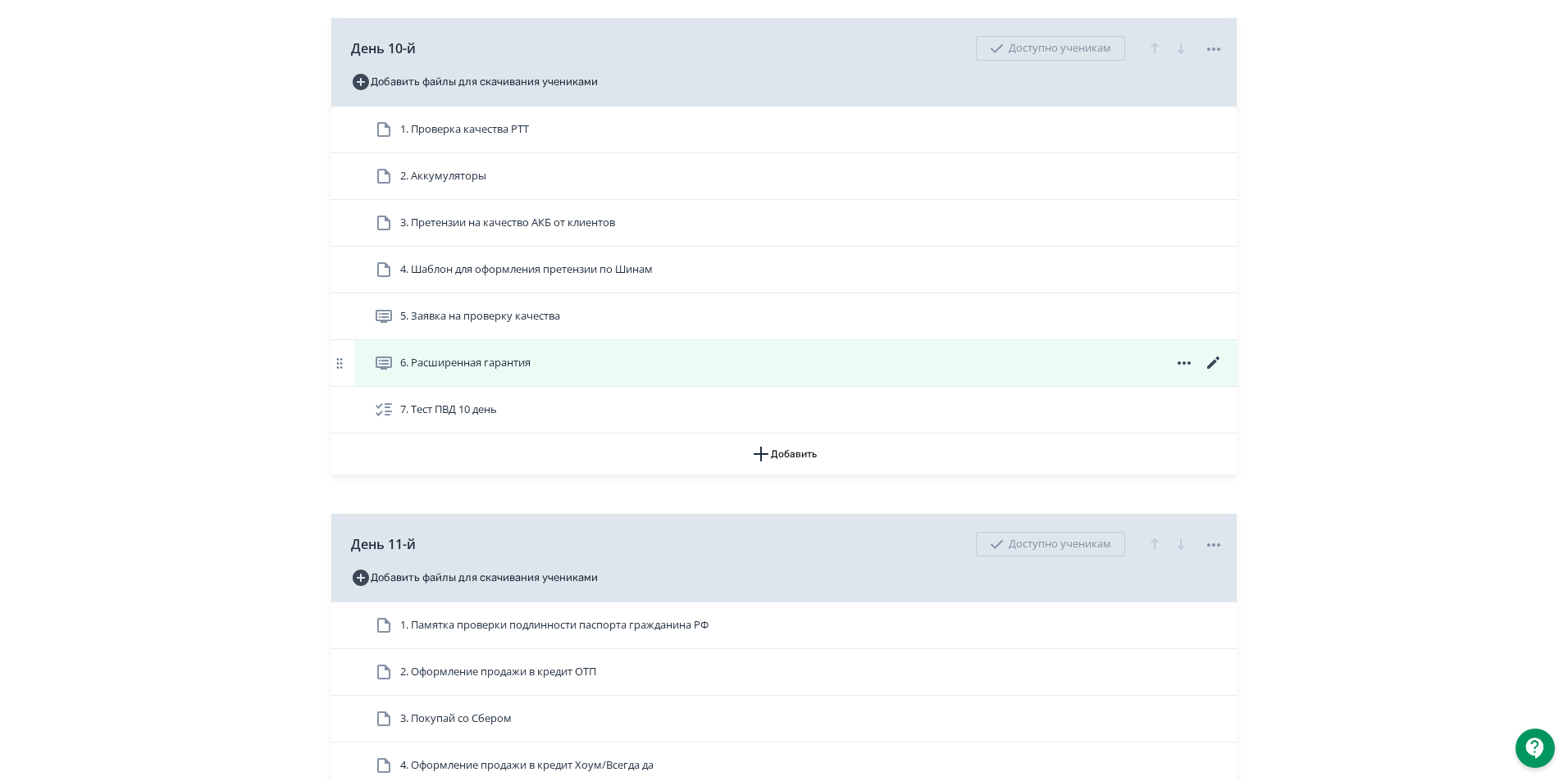
click at [1213, 369] on icon at bounding box center [1213, 363] width 13 height 13
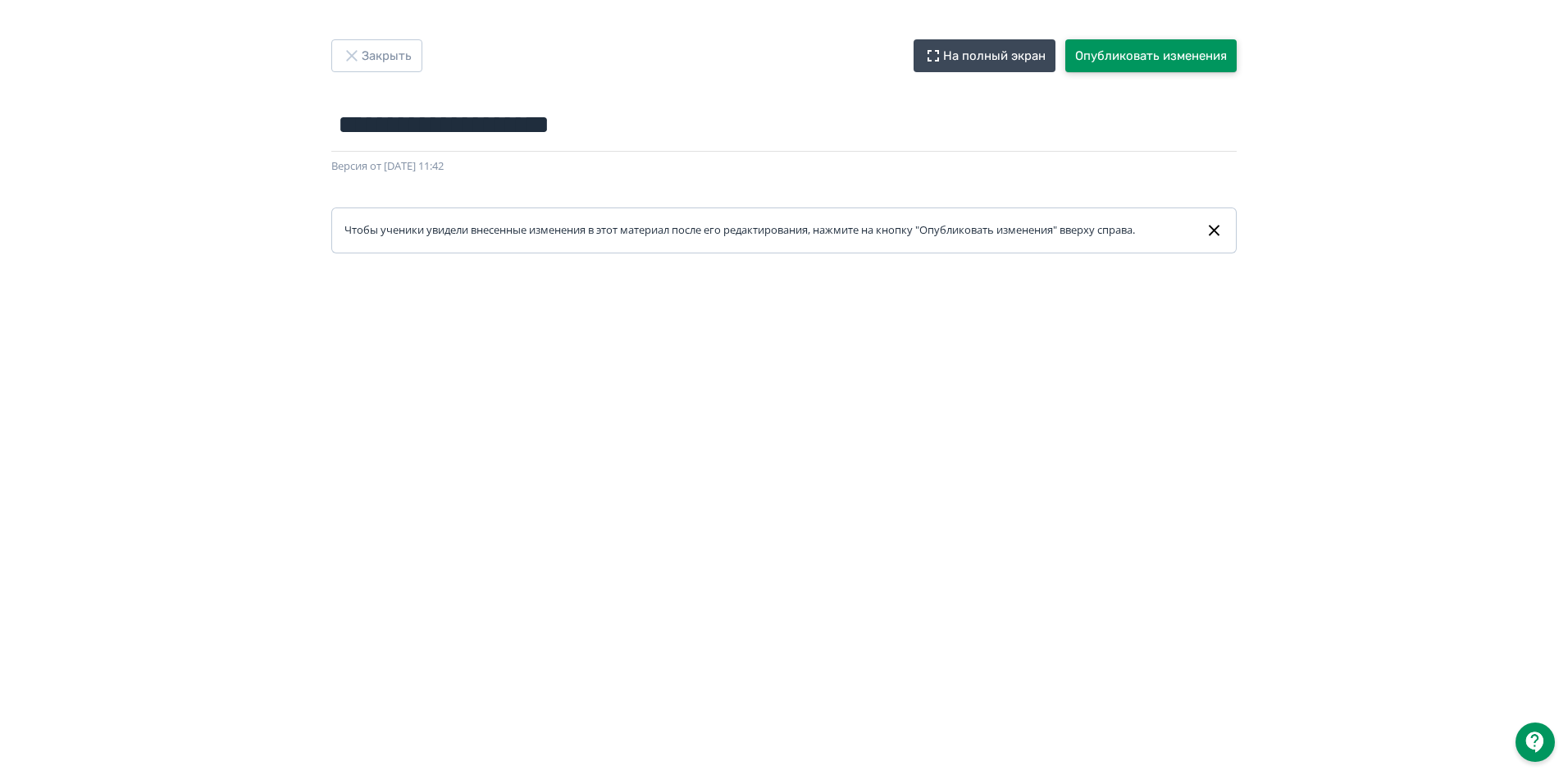
click at [1122, 56] on button "Опубликовать изменения" at bounding box center [1150, 56] width 172 height 33
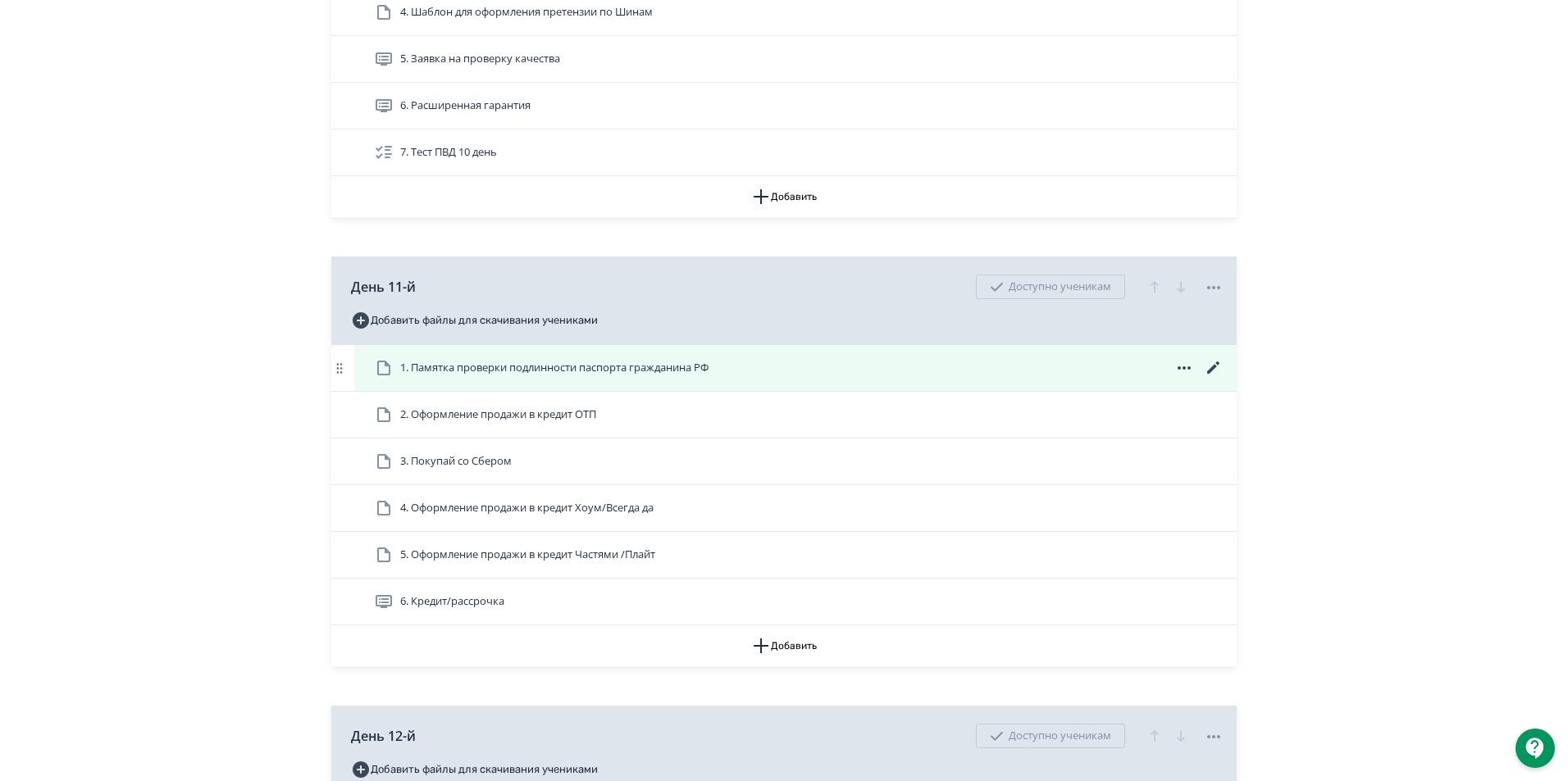
scroll to position [4509, 0]
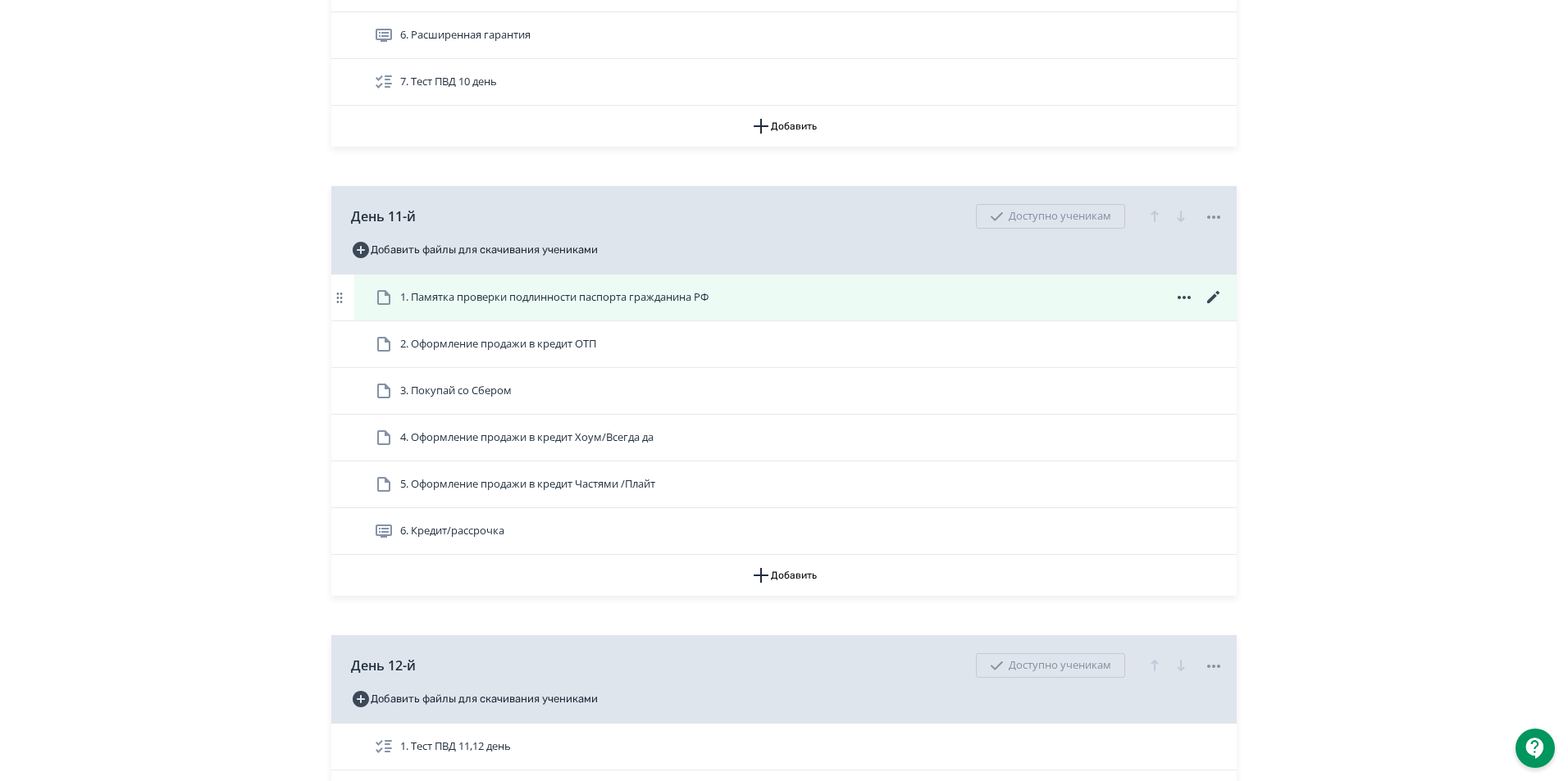
click at [698, 306] on span "1. Памятка проверки подлинности паспорта гражданина РФ" at bounding box center [554, 297] width 308 height 16
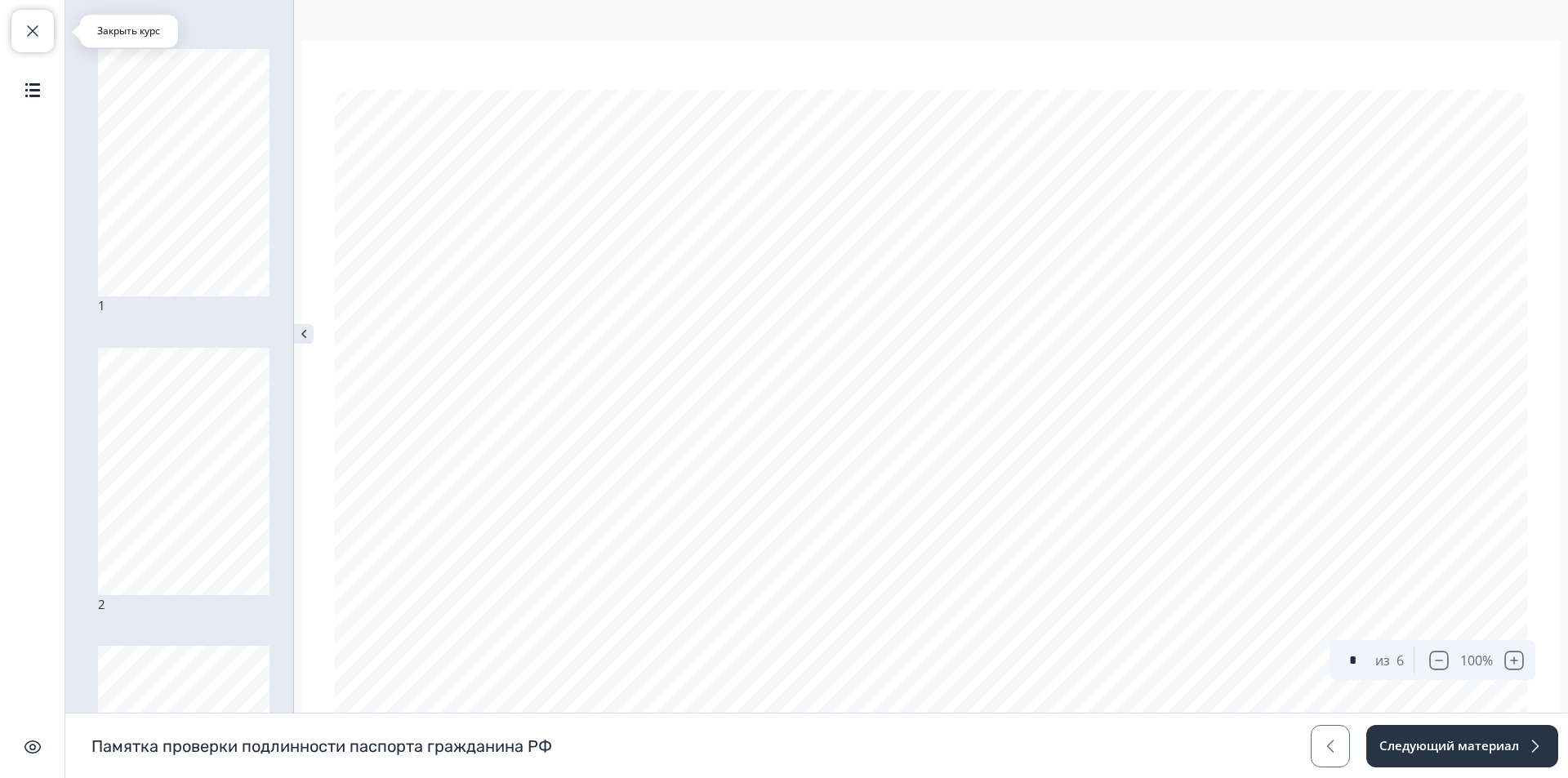
click at [36, 33] on span "button" at bounding box center [33, 31] width 20 height 20
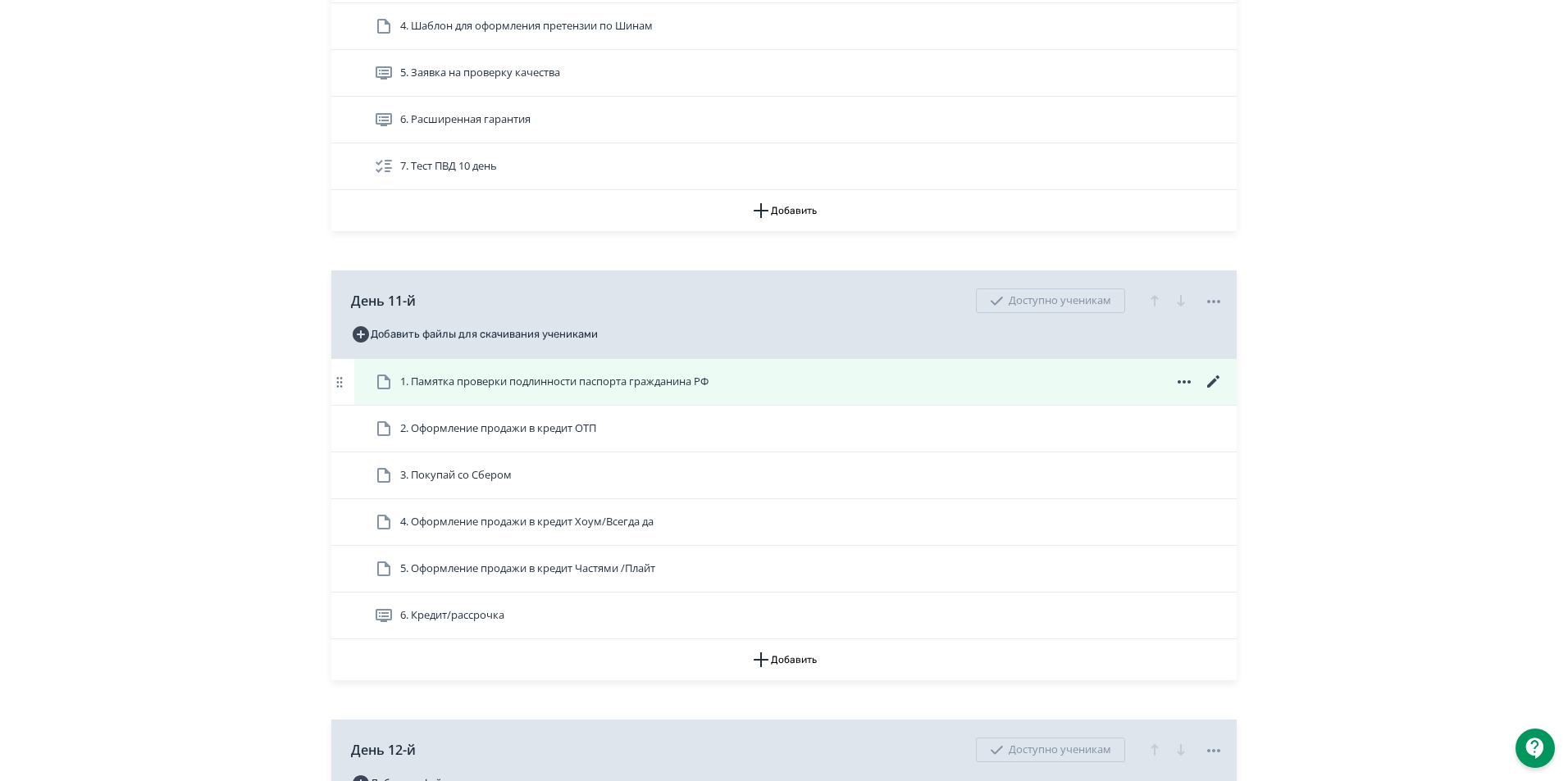
scroll to position [4427, 0]
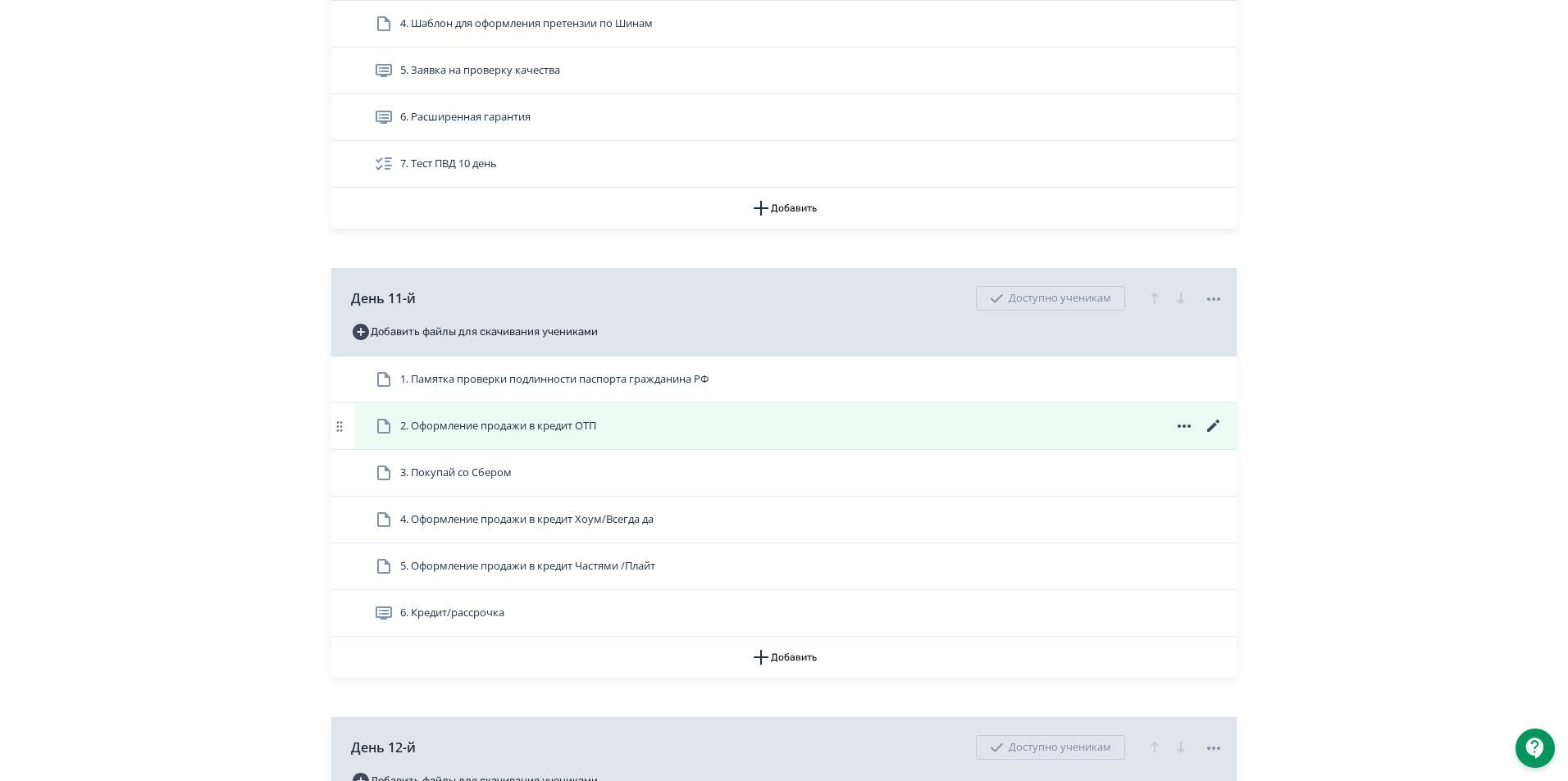
click at [507, 434] on span "2. Оформление продажи в кредит ОТП" at bounding box center [498, 426] width 196 height 16
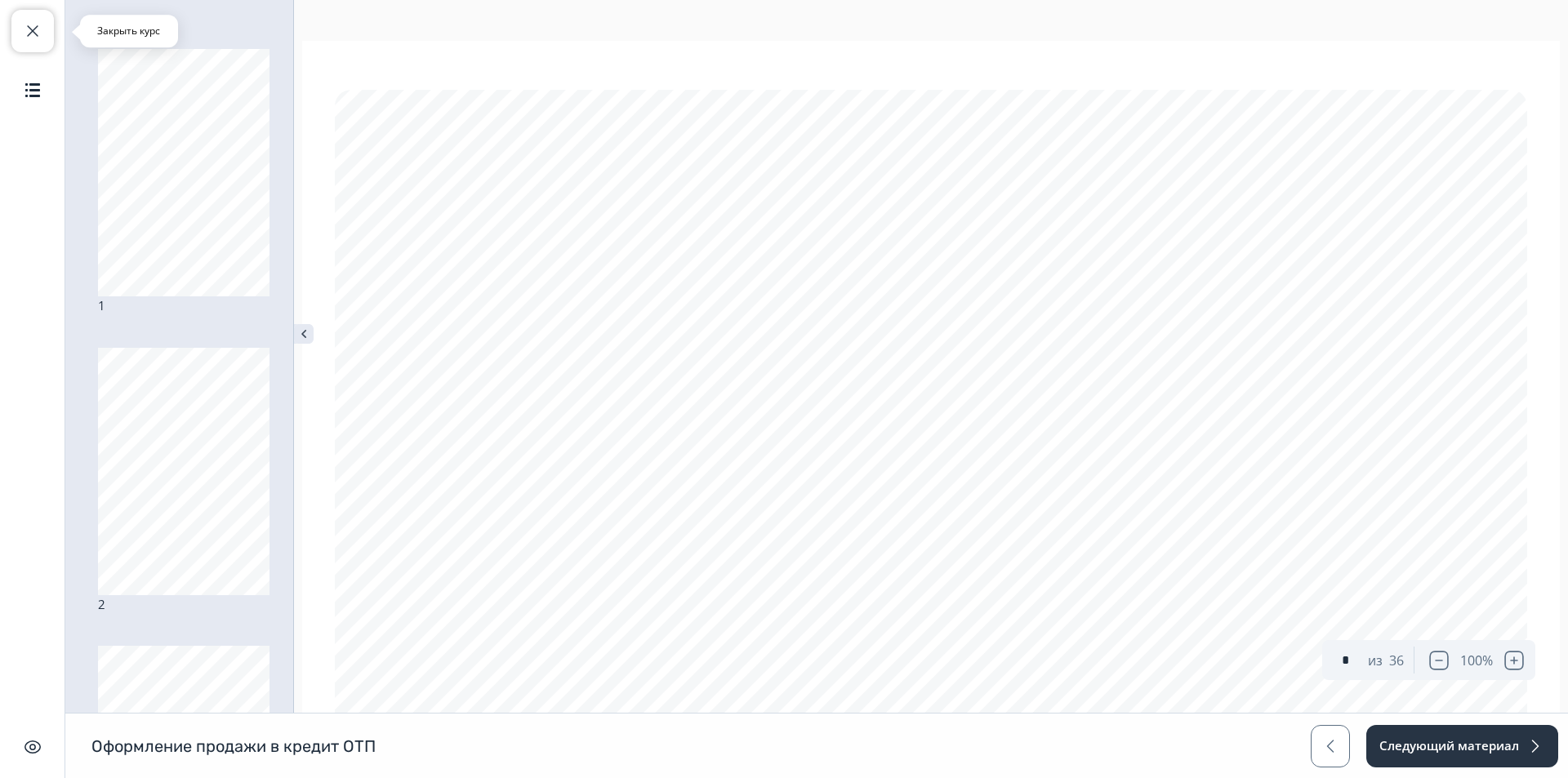
click at [39, 32] on span "button" at bounding box center [33, 31] width 20 height 20
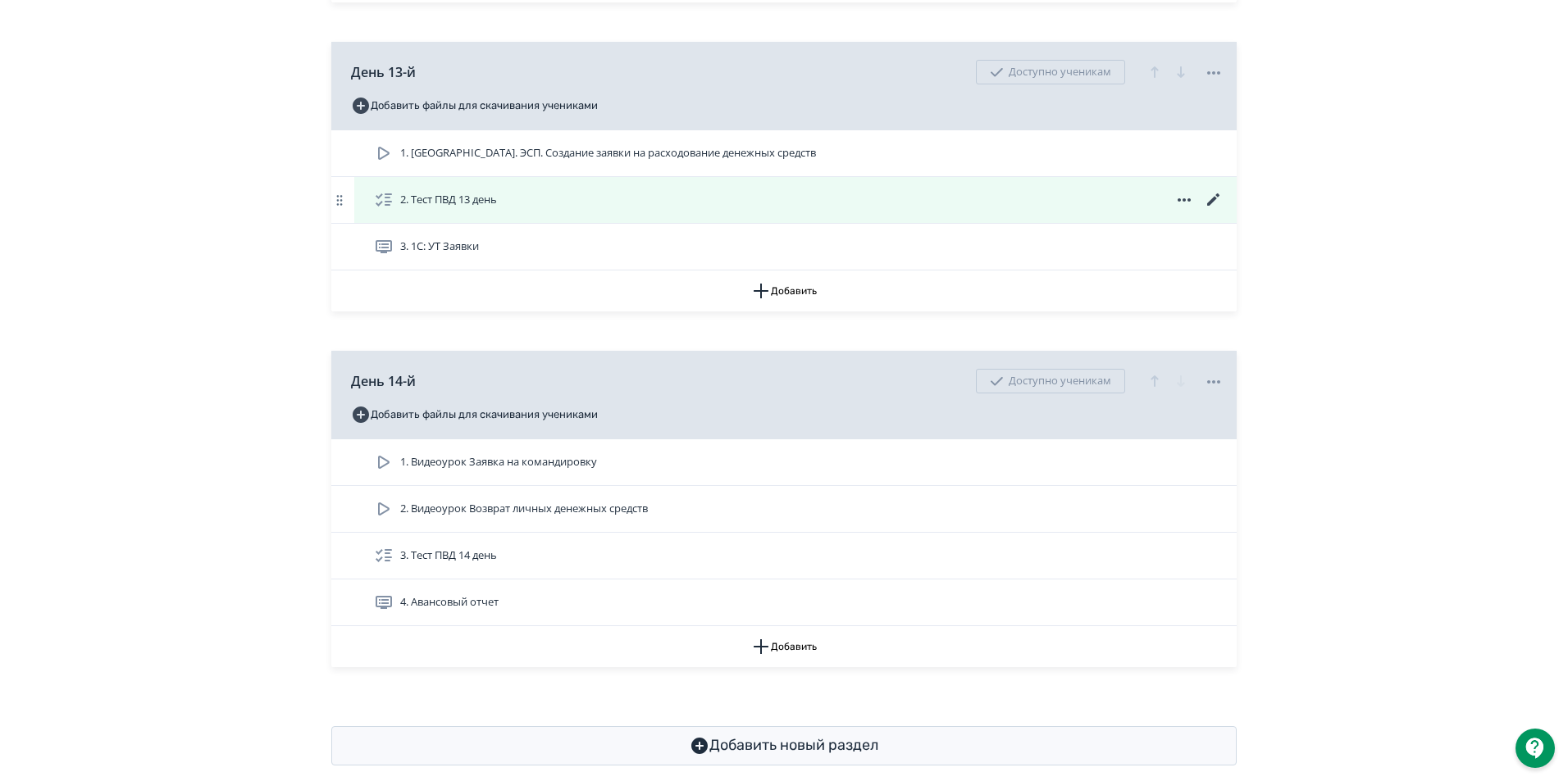
scroll to position [5322, 0]
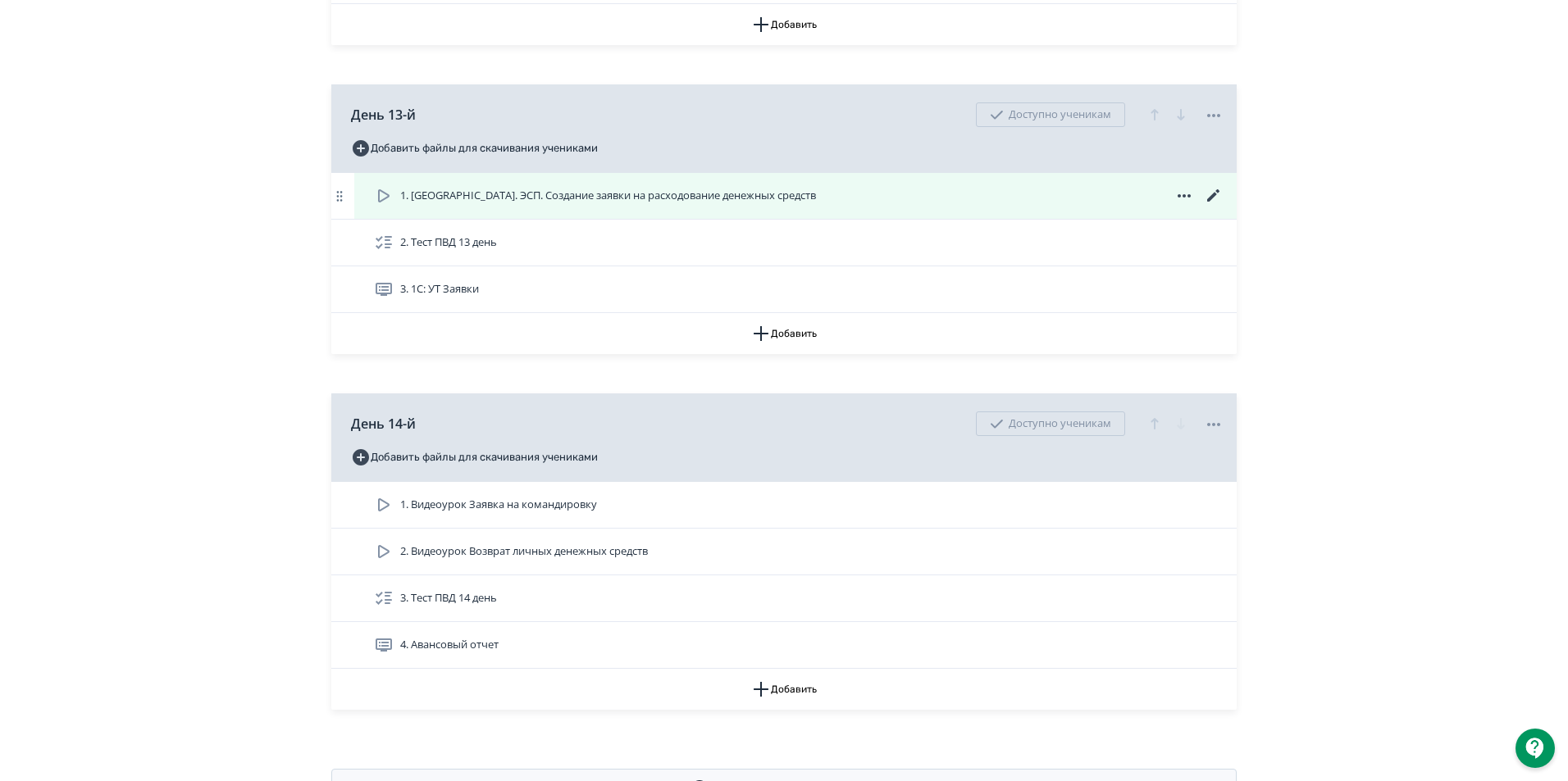
click at [643, 203] on span "1. [GEOGRAPHIC_DATA]. ЭСП. Создание заявки на расходование денежных средств" at bounding box center [608, 196] width 416 height 16
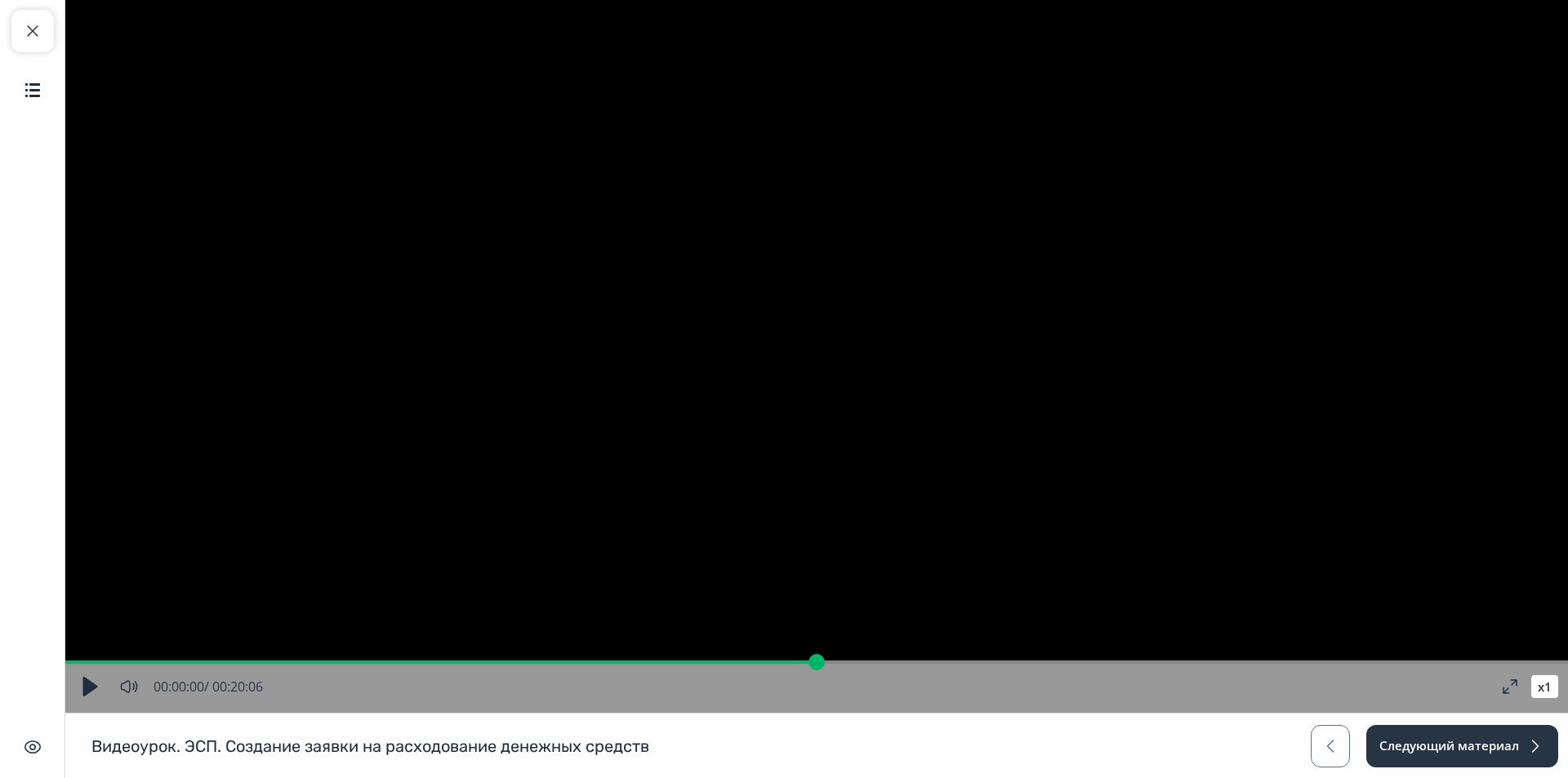
click at [81, 687] on button "button" at bounding box center [89, 687] width 30 height 30
click at [99, 686] on button "button" at bounding box center [89, 687] width 30 height 30
click at [14, 26] on button "Закрыть курс" at bounding box center [32, 30] width 42 height 42
type input "*"
